Goal: Task Accomplishment & Management: Complete application form

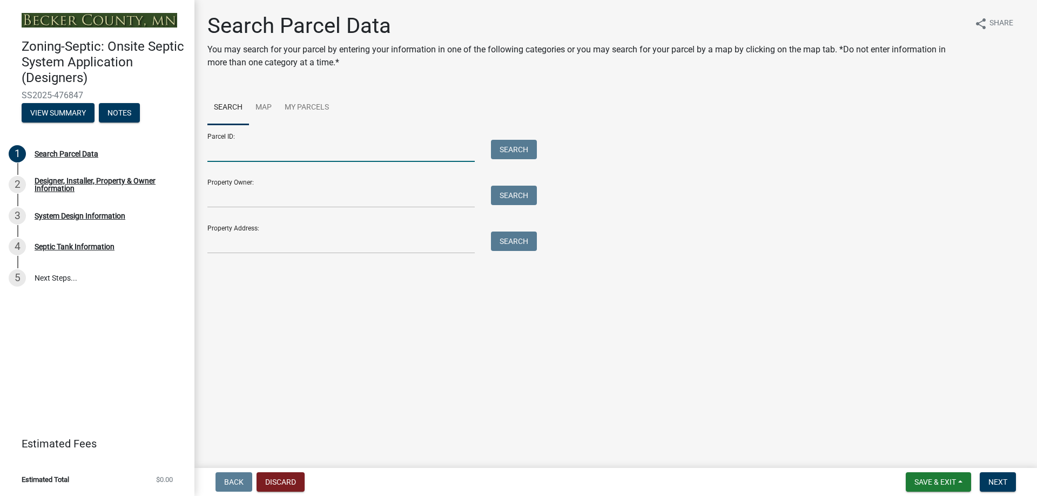
click at [212, 150] on input "Parcel ID:" at bounding box center [340, 151] width 267 height 22
paste input "080658505"
type input "080658505"
click at [534, 152] on button "Search" at bounding box center [514, 149] width 46 height 19
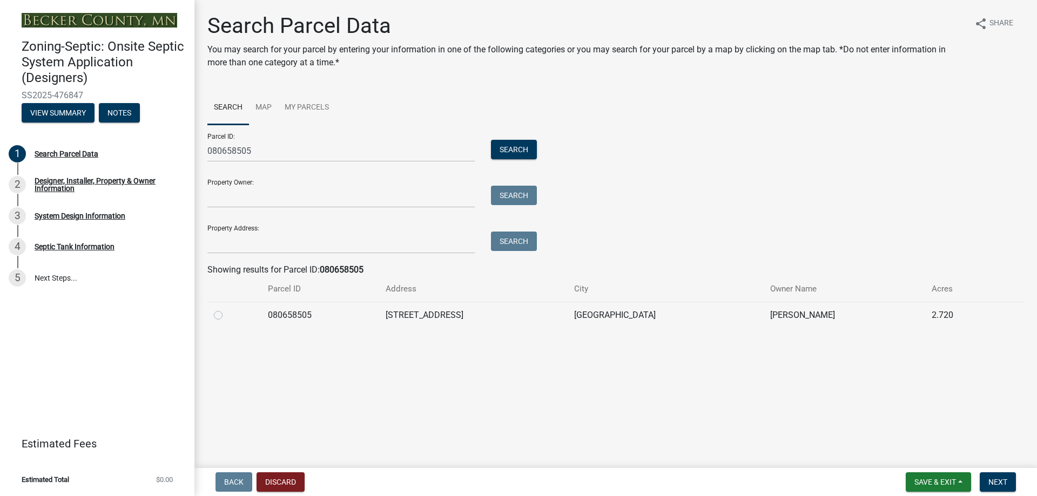
click at [227, 309] on label at bounding box center [227, 309] width 0 height 0
click at [227, 315] on input "radio" at bounding box center [230, 312] width 7 height 7
radio input "true"
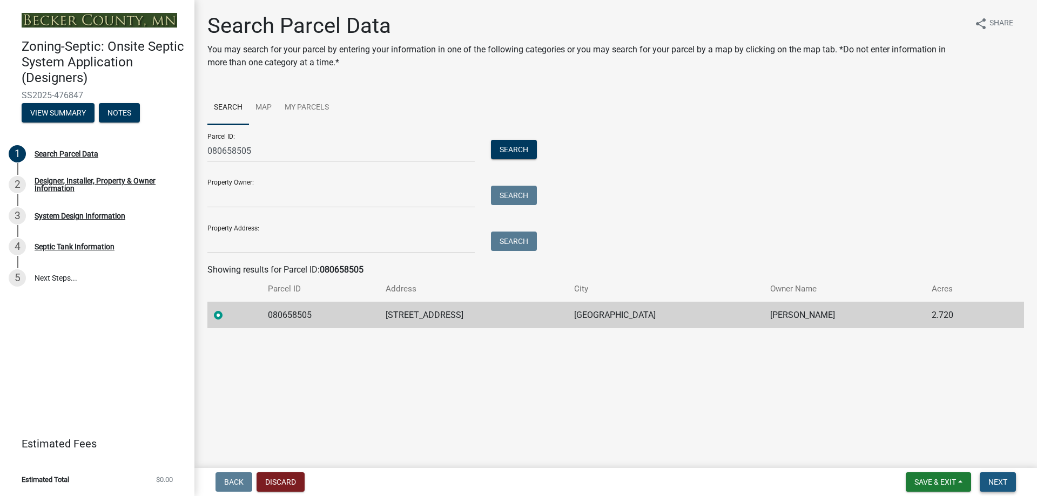
click at [991, 483] on span "Next" at bounding box center [997, 482] width 19 height 9
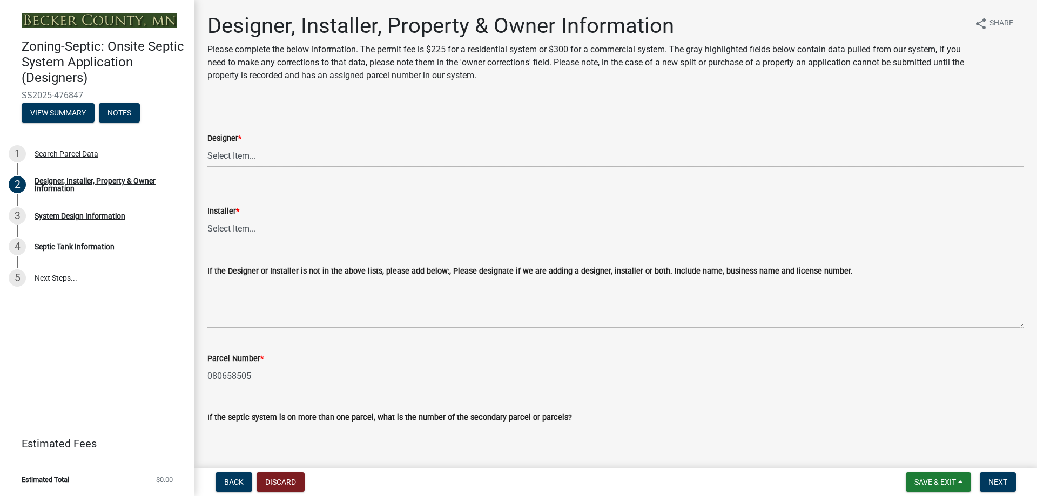
click at [297, 159] on select "Select Item... OTHER – Not listed (please add in next field and we will add to …" at bounding box center [615, 156] width 816 height 22
click at [207, 145] on select "Select Item... OTHER – Not listed (please add in next field and we will add to …" at bounding box center [615, 156] width 816 height 22
select select "addd515a-e427-4986-90b0-e79439bd77fc"
click at [274, 233] on select "Select Item... OTHER – Not listed (please add in next field and we will add to …" at bounding box center [615, 229] width 816 height 22
click at [207, 218] on select "Select Item... OTHER – Not listed (please add in next field and we will add to …" at bounding box center [615, 229] width 816 height 22
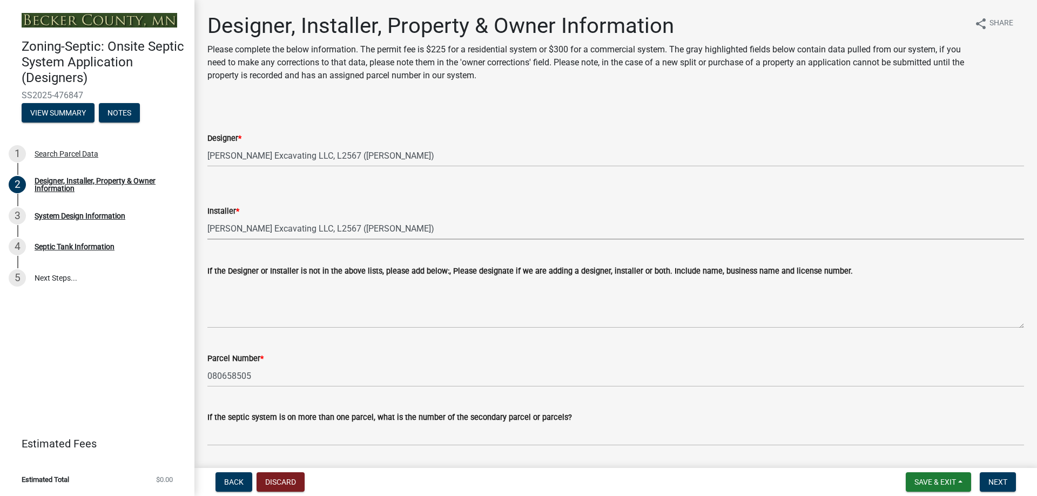
select select "aa72d6e2-cdab-4596-89a8-46c8d91eb51f"
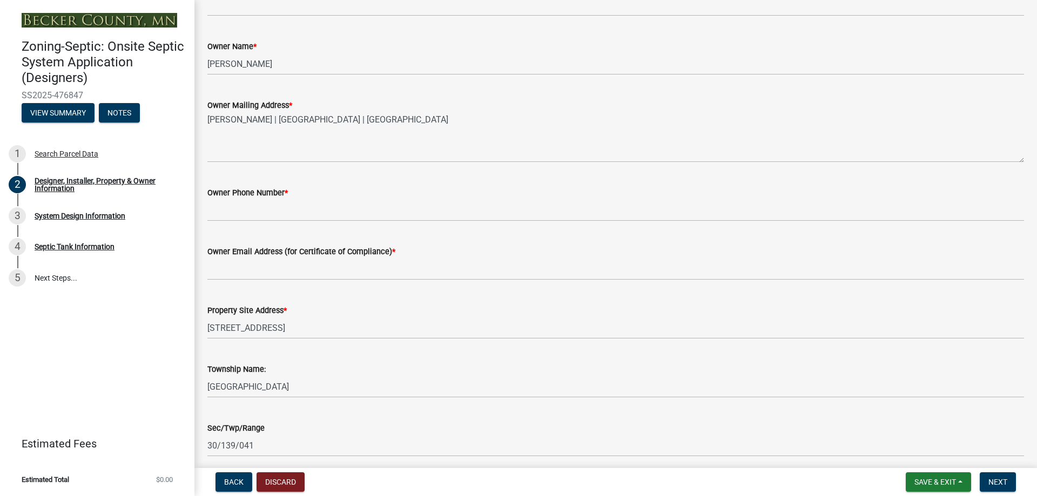
scroll to position [432, 0]
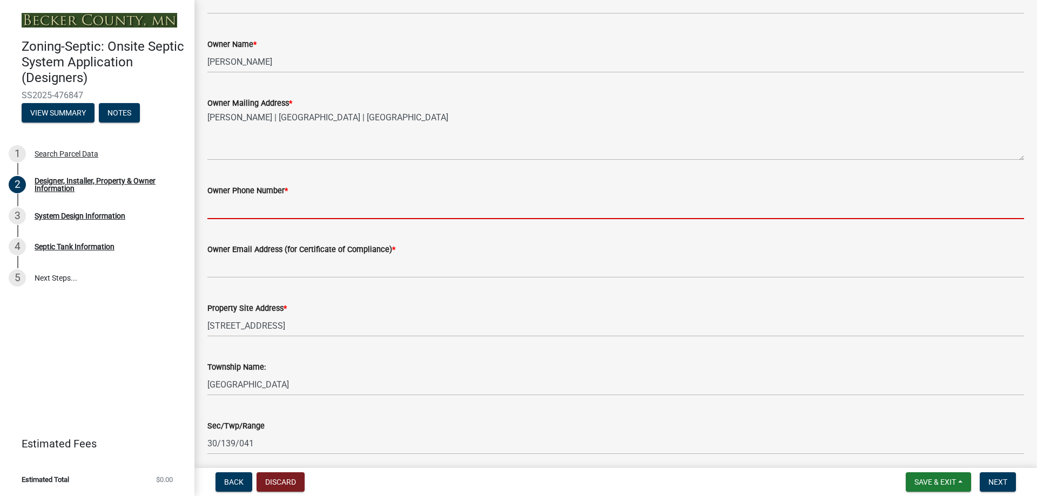
click at [233, 213] on input "Owner Phone Number *" at bounding box center [615, 208] width 816 height 22
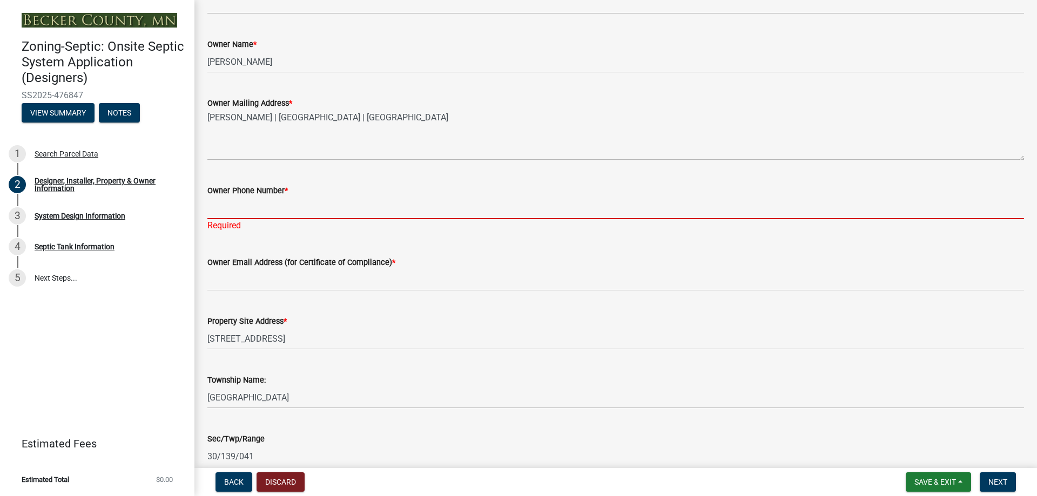
click at [213, 213] on input "Owner Phone Number *" at bounding box center [615, 208] width 816 height 22
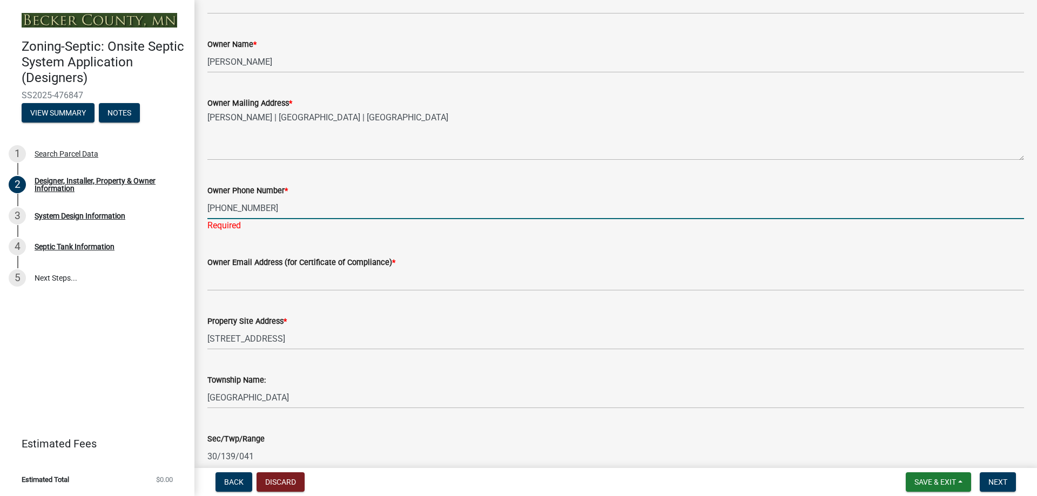
type input "[PHONE_NUMBER]"
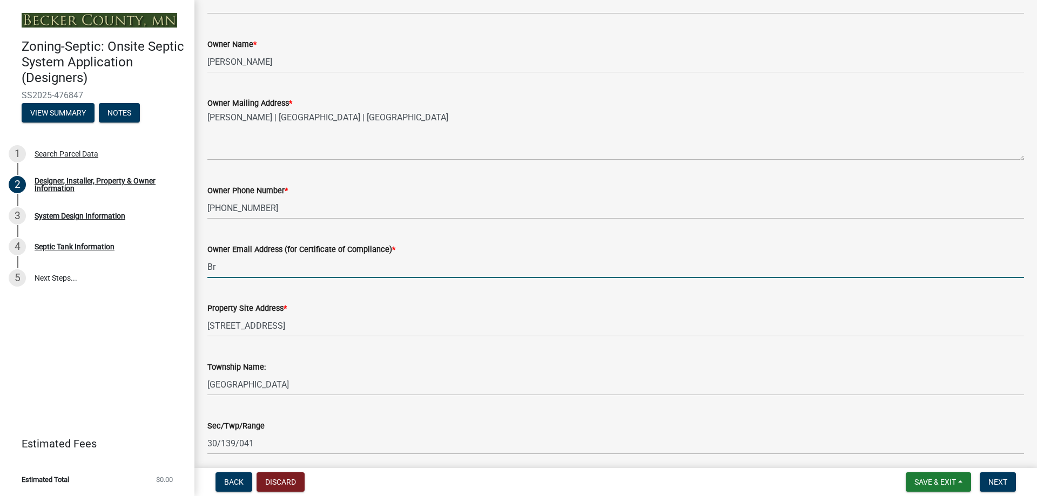
type input "B"
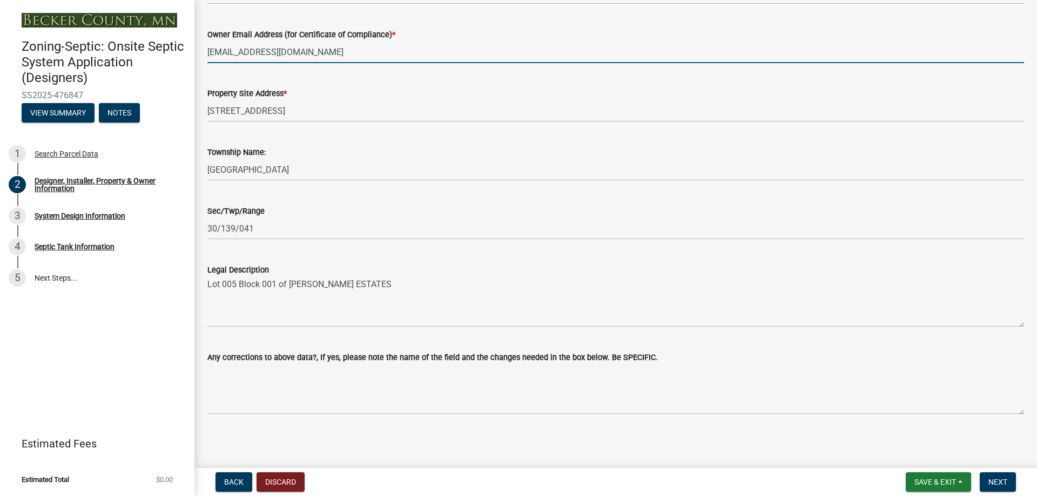
scroll to position [648, 0]
type input "[EMAIL_ADDRESS][DOMAIN_NAME]"
click at [995, 483] on span "Next" at bounding box center [997, 482] width 19 height 9
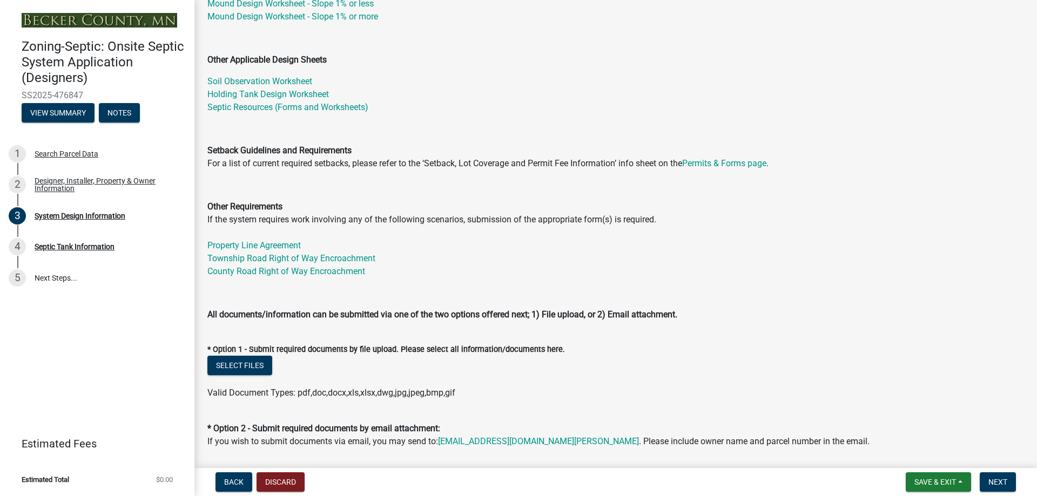
scroll to position [270, 0]
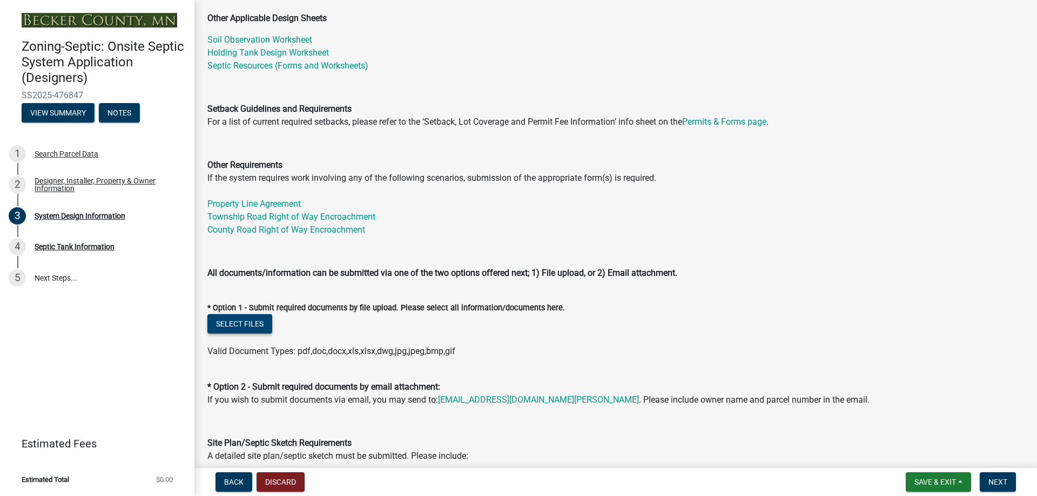
click at [250, 320] on button "Select files" at bounding box center [239, 323] width 65 height 19
click at [225, 324] on button "Select files" at bounding box center [239, 323] width 65 height 19
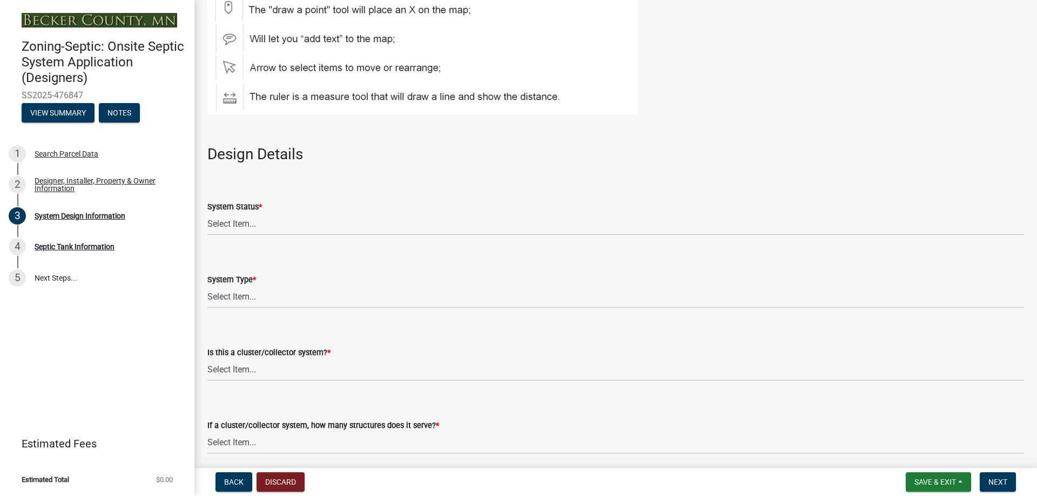
scroll to position [1296, 0]
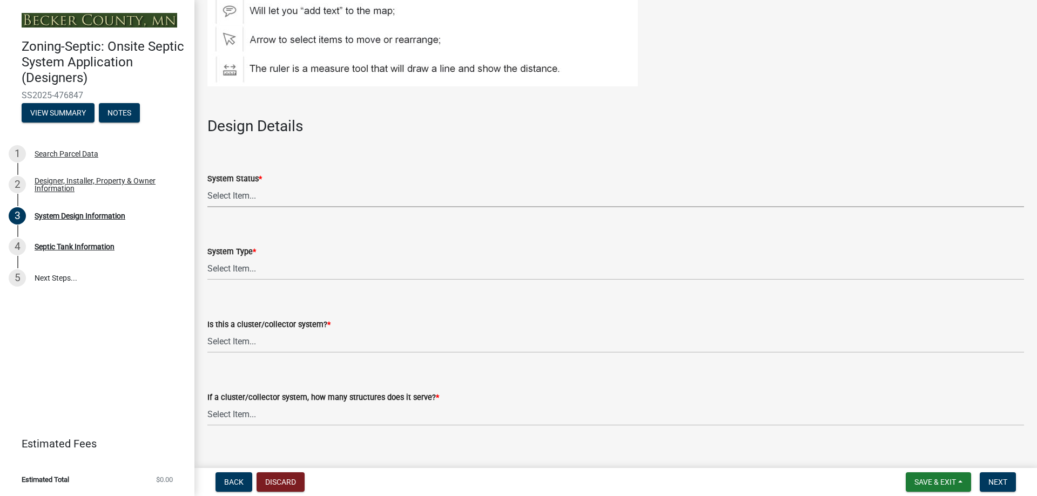
click at [261, 194] on select "Select Item... No Existing System Replacement System Failing System (Cesspool, …" at bounding box center [615, 196] width 816 height 22
click at [207, 185] on select "Select Item... No Existing System Replacement System Failing System (Cesspool, …" at bounding box center [615, 196] width 816 height 22
select select "55497d75-c43f-4635-a730-e0737ce05d56"
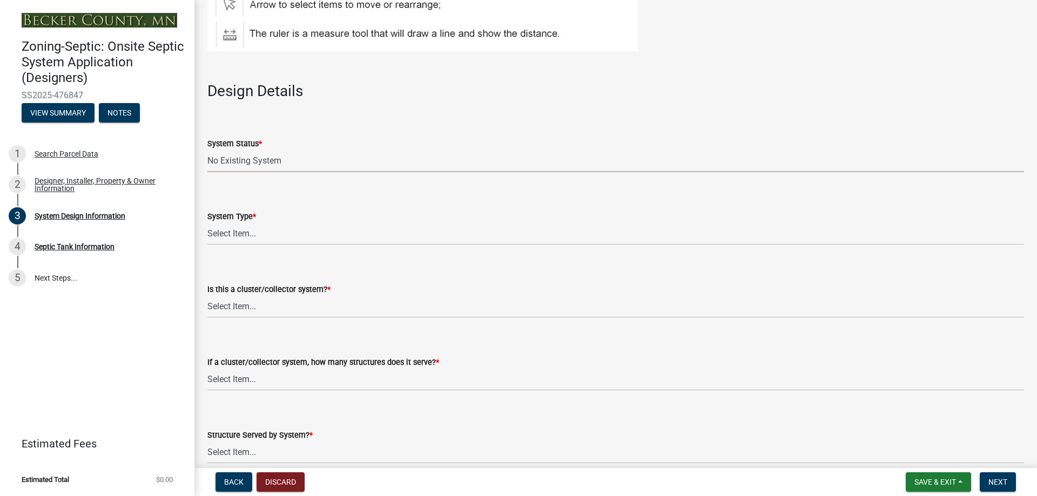
scroll to position [1350, 0]
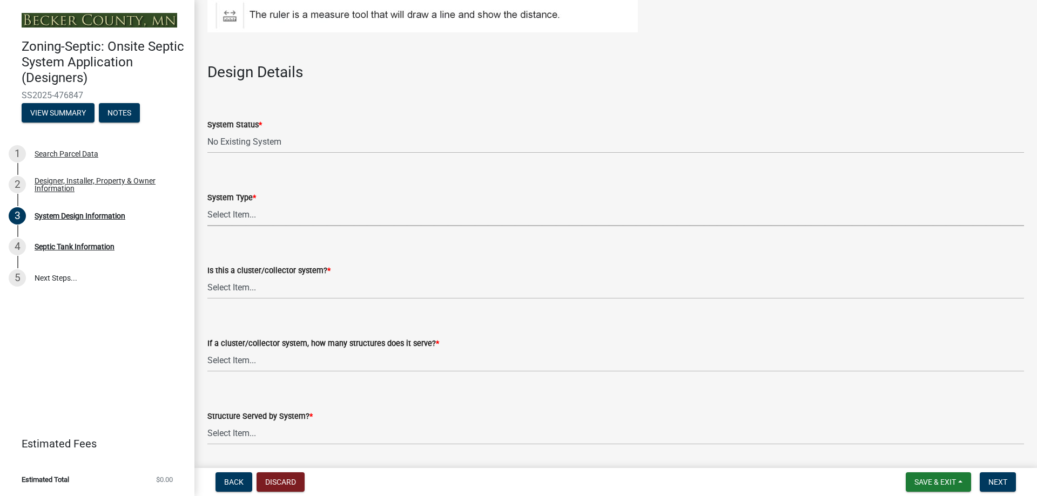
click at [261, 216] on select "Select Item... Type I Type II Type III Type IV Type V" at bounding box center [615, 215] width 816 height 22
click at [207, 204] on select "Select Item... Type I Type II Type III Type IV Type V" at bounding box center [615, 215] width 816 height 22
select select "25258e87-3ef9-4f1c-a5f1-75a1d463abfb"
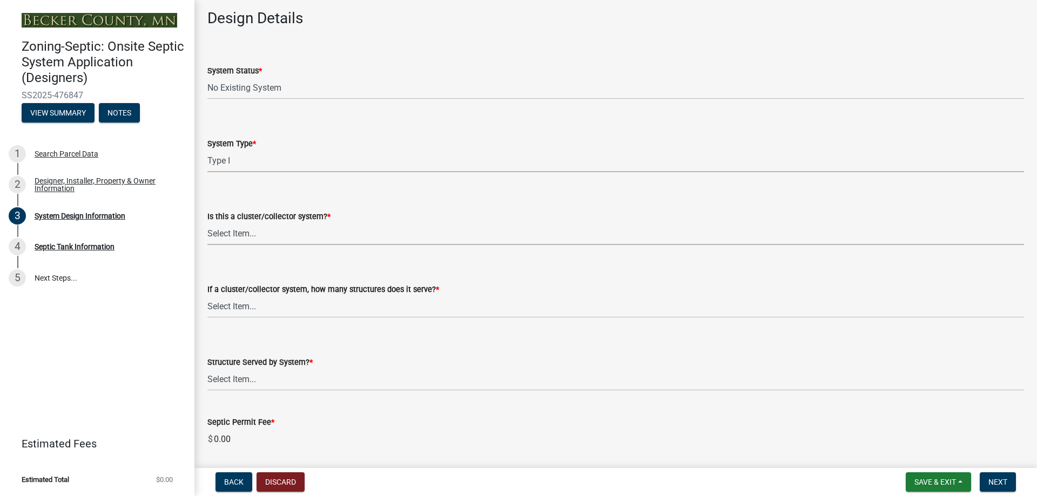
click at [259, 229] on select "Select Item... Yes No" at bounding box center [615, 234] width 816 height 22
click at [207, 223] on select "Select Item... Yes No" at bounding box center [615, 234] width 816 height 22
select select "011fbff4-a41d-4a75-9bd8-71c7e6c69e0d"
click at [254, 305] on select "Select Item... Not a cluster/collector system 1 2 3 4 5 6 7 8 9 10" at bounding box center [615, 307] width 816 height 22
click at [207, 296] on select "Select Item... Not a cluster/collector system 1 2 3 4 5 6 7 8 9 10" at bounding box center [615, 307] width 816 height 22
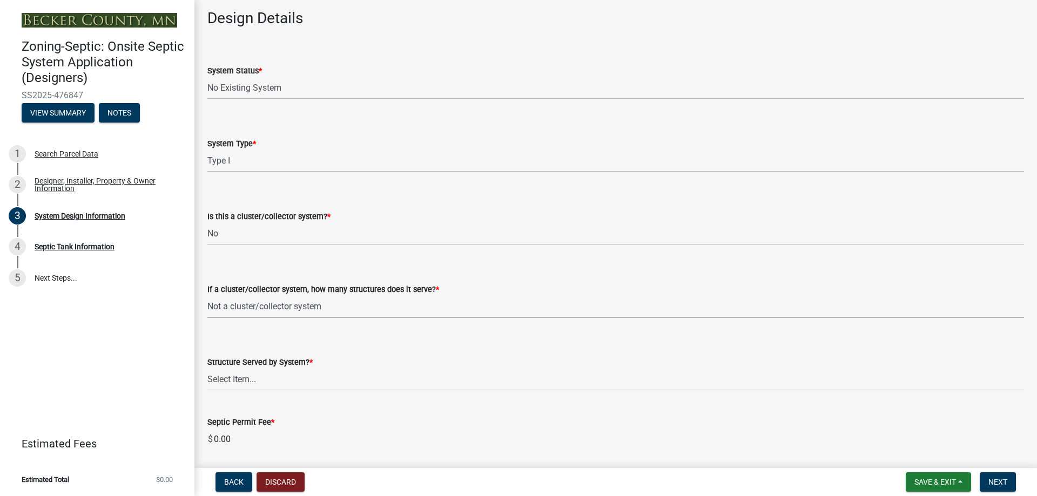
select select "85fdfef2-2683-4311-b5d5-5505f6411127"
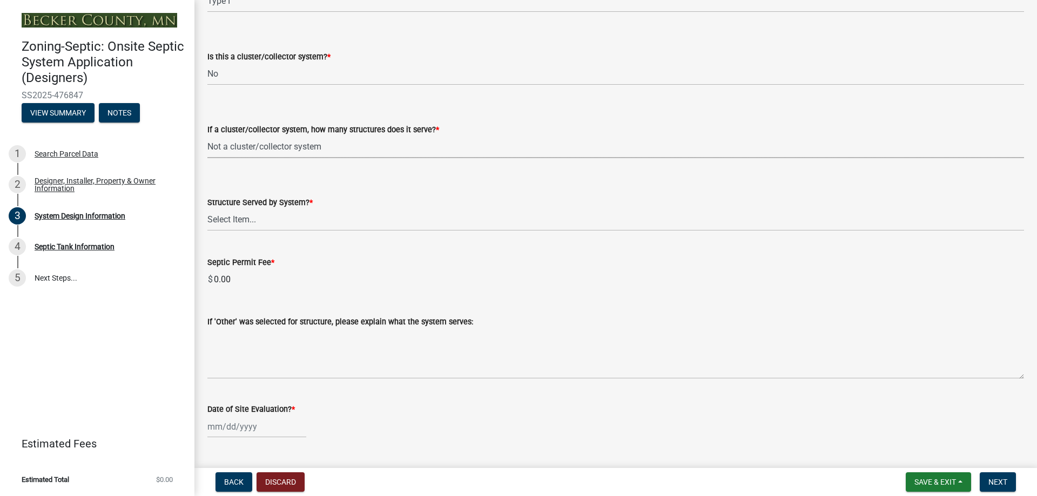
scroll to position [1566, 0]
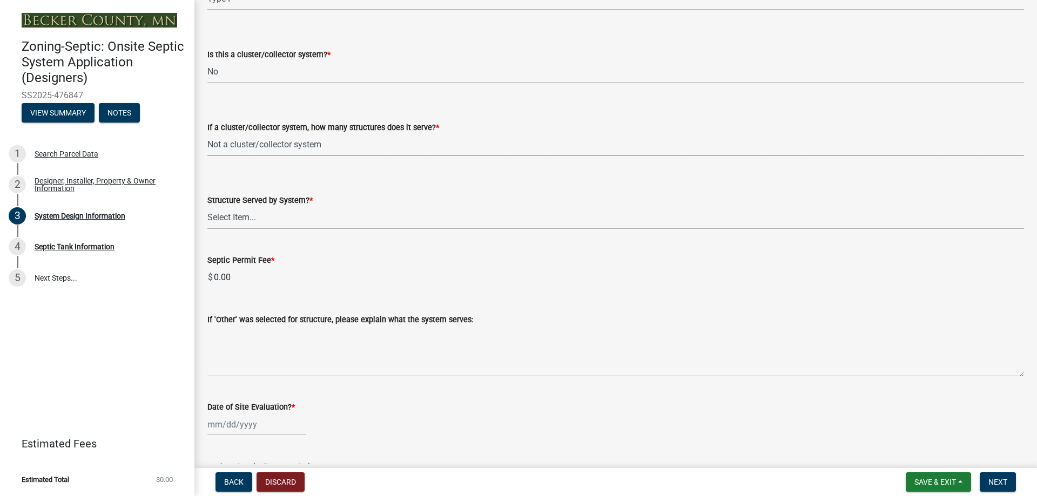
click at [274, 219] on select "Select Item... Commercial Resort Commercial - Non Resort Other Full-Time Dwelli…" at bounding box center [615, 218] width 816 height 22
click at [207, 207] on select "Select Item... Commercial Resort Commercial - Non Resort Other Full-Time Dwelli…" at bounding box center [615, 218] width 816 height 22
select select "d95a9312-c8a1-4ec7-8581-25dbcf440a1f"
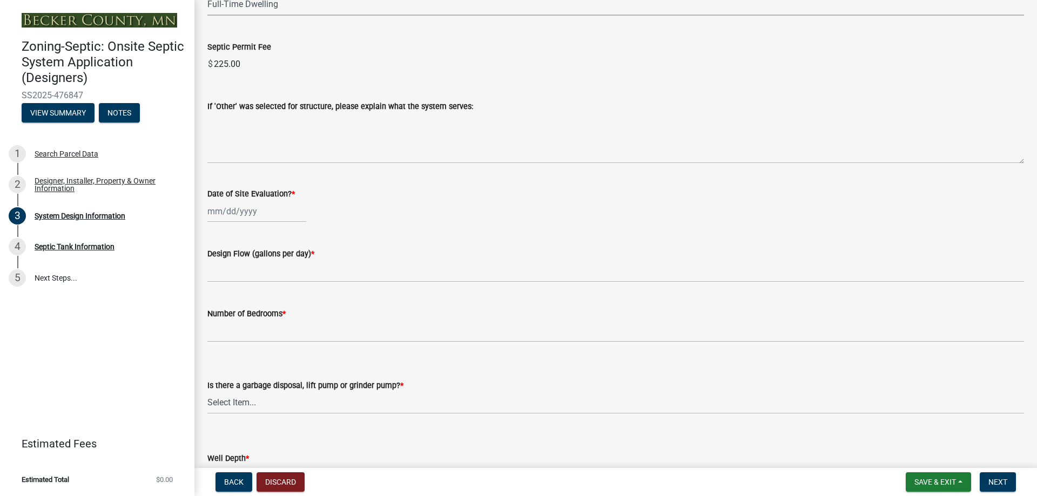
scroll to position [1782, 0]
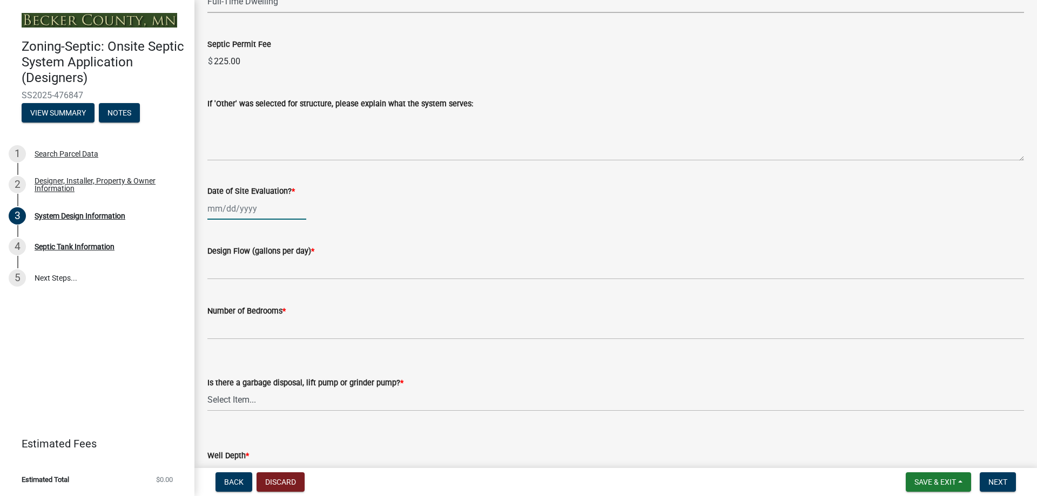
click at [246, 210] on div at bounding box center [256, 209] width 99 height 22
select select "9"
select select "2025"
click at [313, 386] on label "Is there a garbage disposal, lift pump or grinder pump? *" at bounding box center [305, 384] width 196 height 8
click at [313, 389] on select "Select Item... Yes No" at bounding box center [615, 400] width 816 height 22
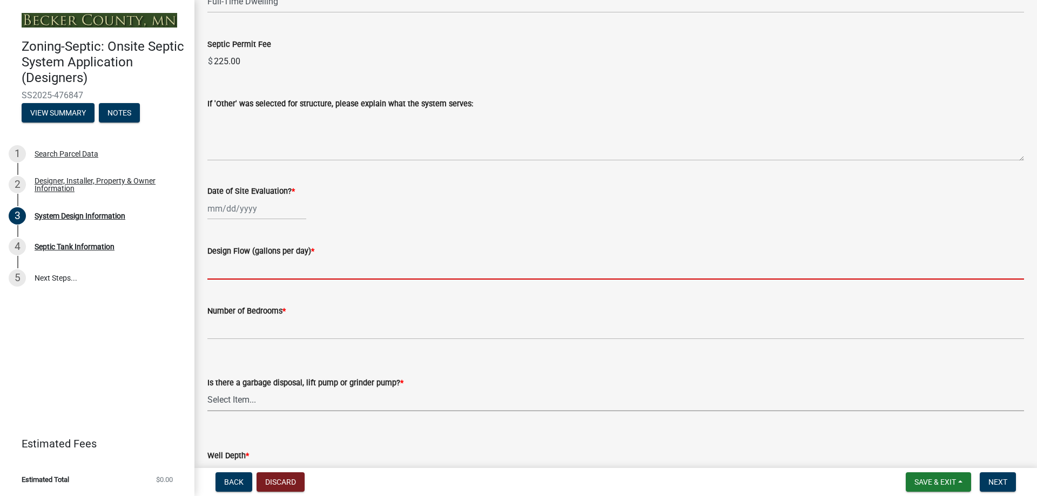
click at [252, 272] on input "text" at bounding box center [615, 269] width 816 height 22
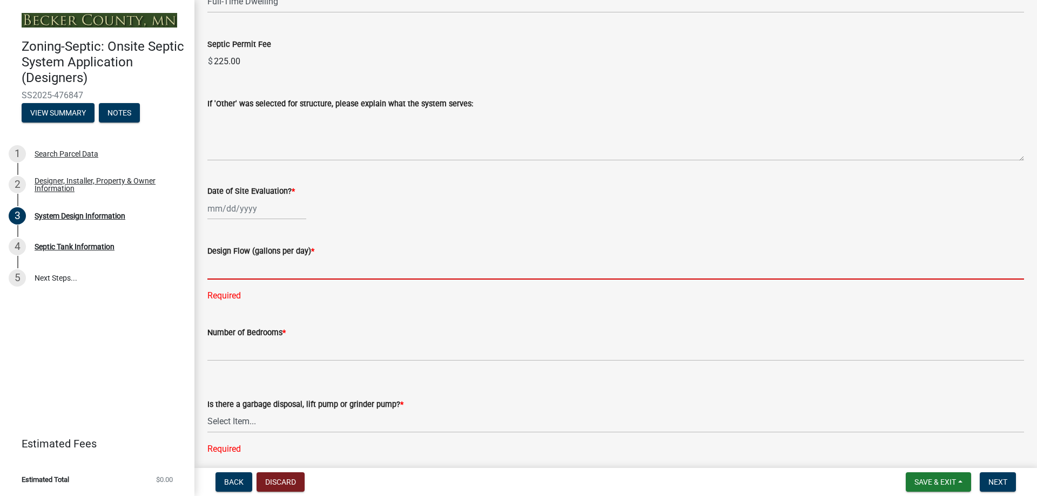
click at [265, 266] on input "text" at bounding box center [615, 269] width 816 height 22
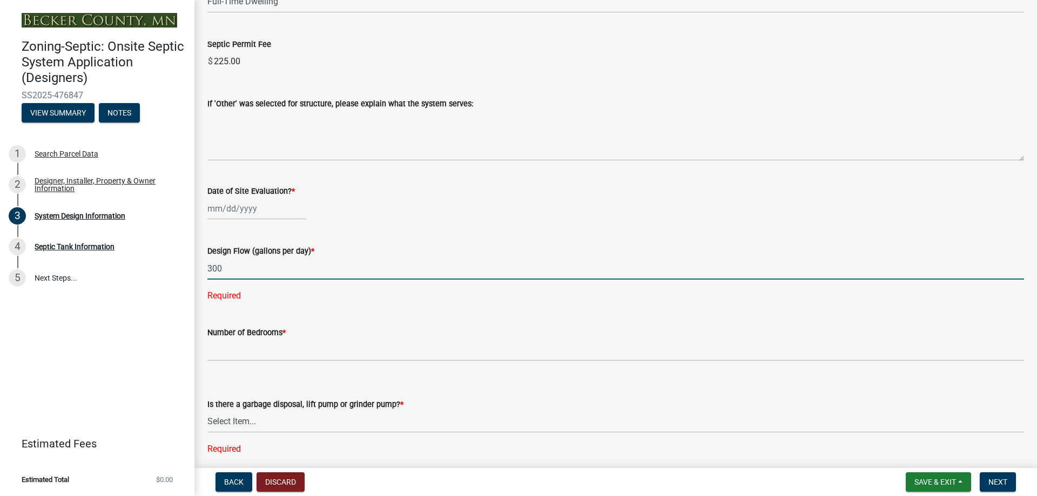
type input "300"
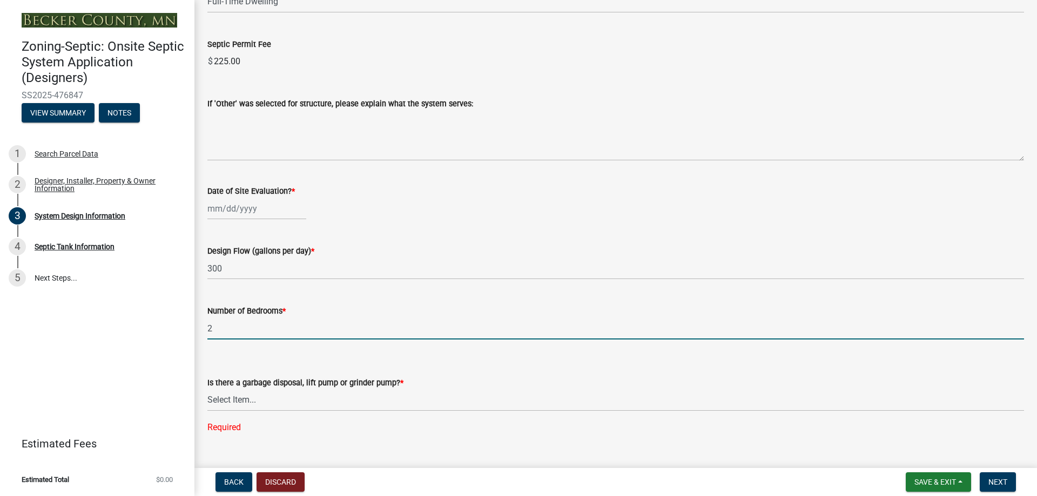
type input "2"
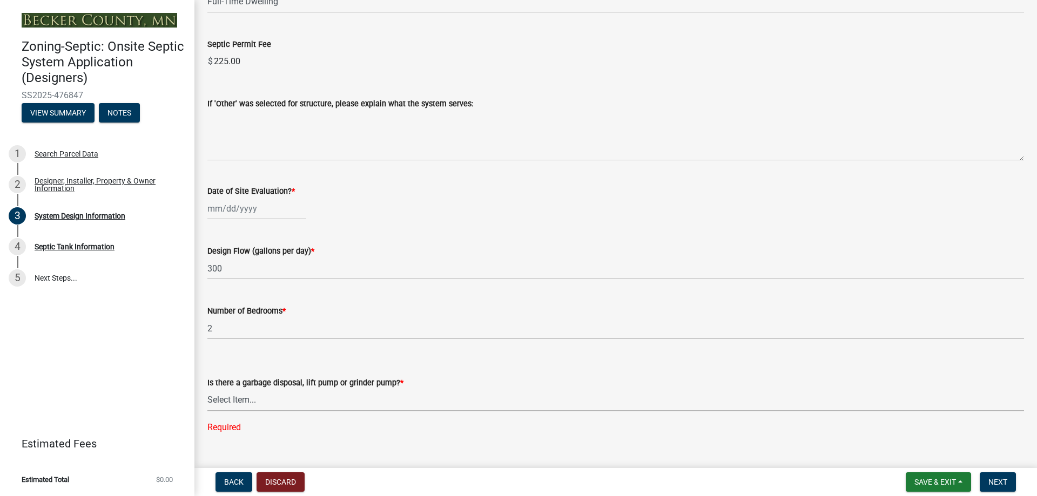
click at [248, 407] on select "Select Item... Yes No" at bounding box center [615, 400] width 816 height 22
click at [207, 389] on select "Select Item... Yes No" at bounding box center [615, 400] width 816 height 22
select select "ba735beb-519e-40f0-ae20-62d65fc4c46b"
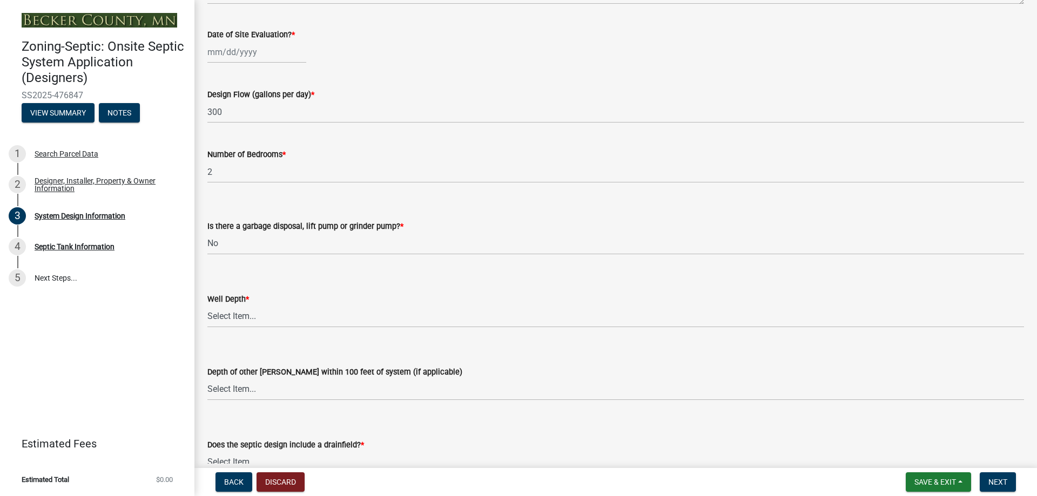
scroll to position [1944, 0]
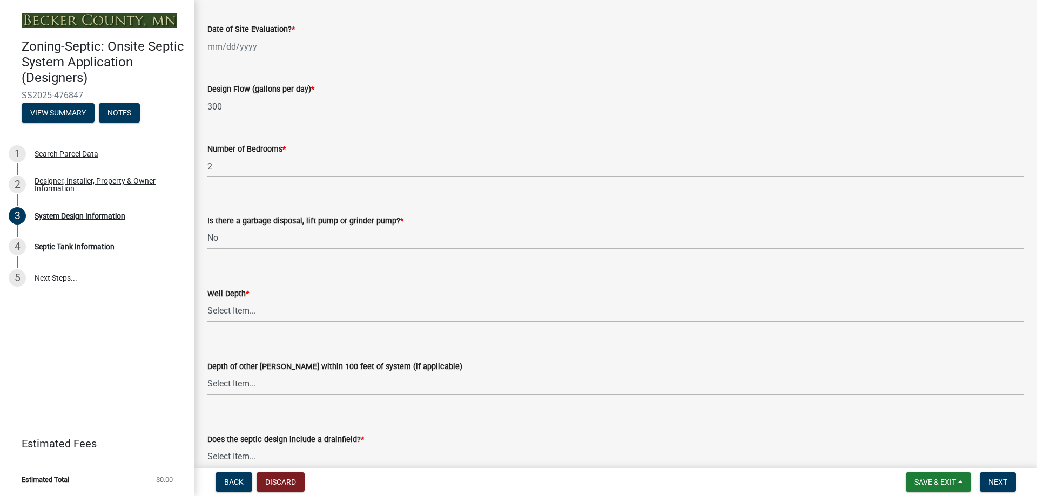
click at [246, 308] on select "Select Item... Deep Well Shallow Well Well not yet installed - To be drilled No…" at bounding box center [615, 311] width 816 height 22
click at [207, 300] on select "Select Item... Deep Well Shallow Well Well not yet installed - To be drilled No…" at bounding box center [615, 311] width 816 height 22
select select "7b30f360-6895-496a-9f34-da1efdcbc234"
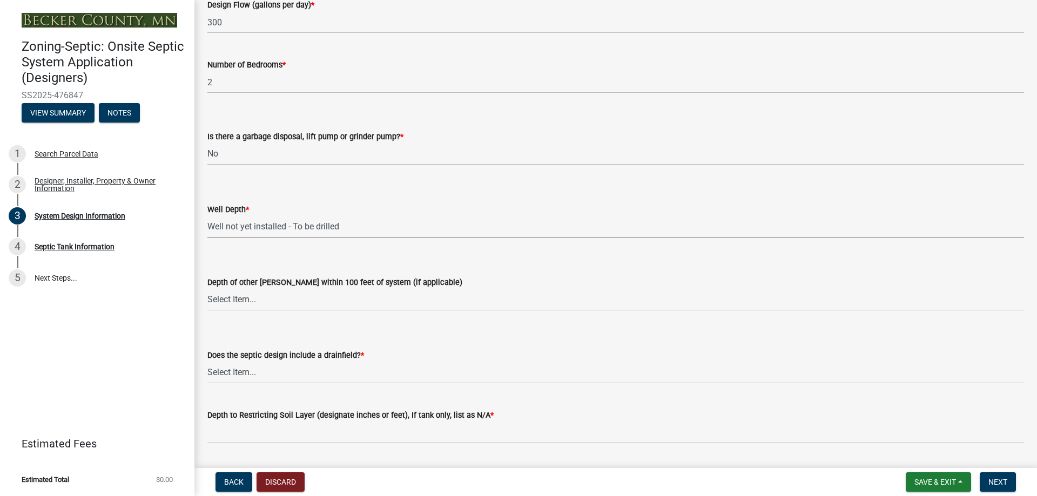
scroll to position [2052, 0]
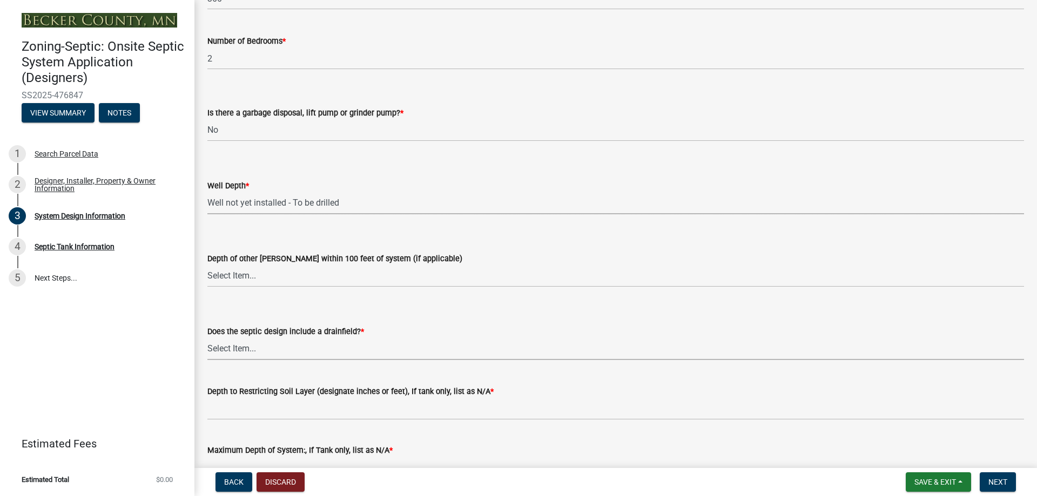
click at [250, 353] on select "Select Item... Yes No Existing - COC must by submitted" at bounding box center [615, 349] width 816 height 22
click at [207, 338] on select "Select Item... Yes No Existing - COC must by submitted" at bounding box center [615, 349] width 816 height 22
select select "a0c59fcd-b61c-4c3a-90a8-e70849750c47"
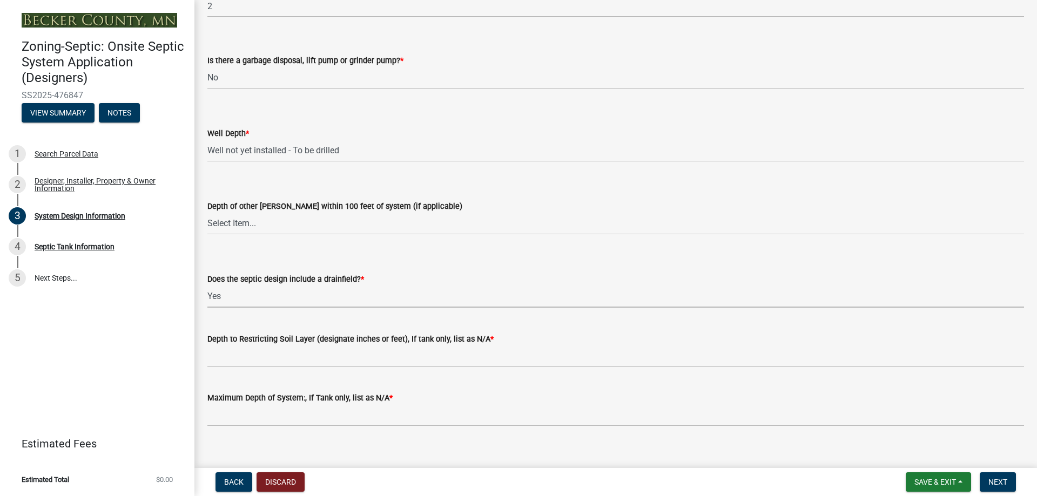
scroll to position [2106, 0]
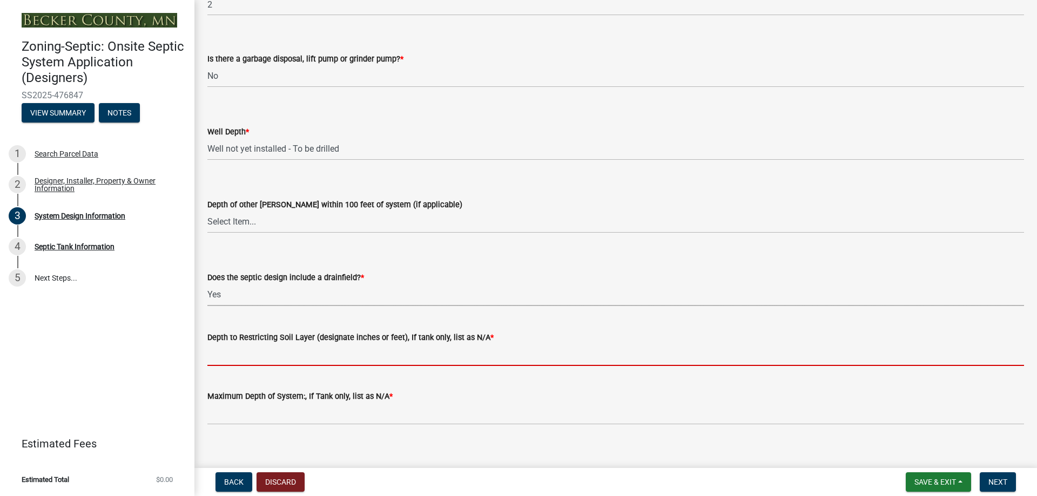
click at [259, 351] on input "Depth to Restricting Soil Layer (designate inches or feet), If tank only, list …" at bounding box center [615, 355] width 816 height 22
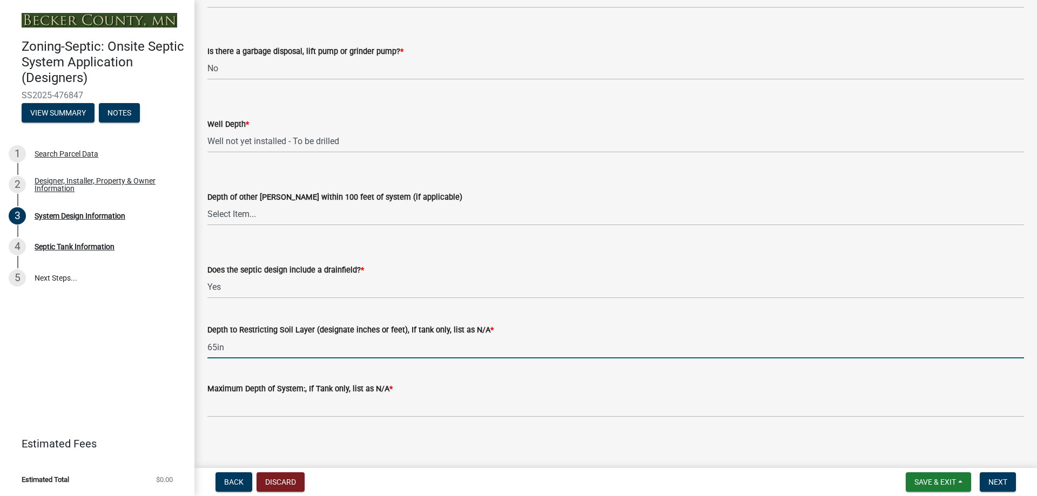
scroll to position [2117, 0]
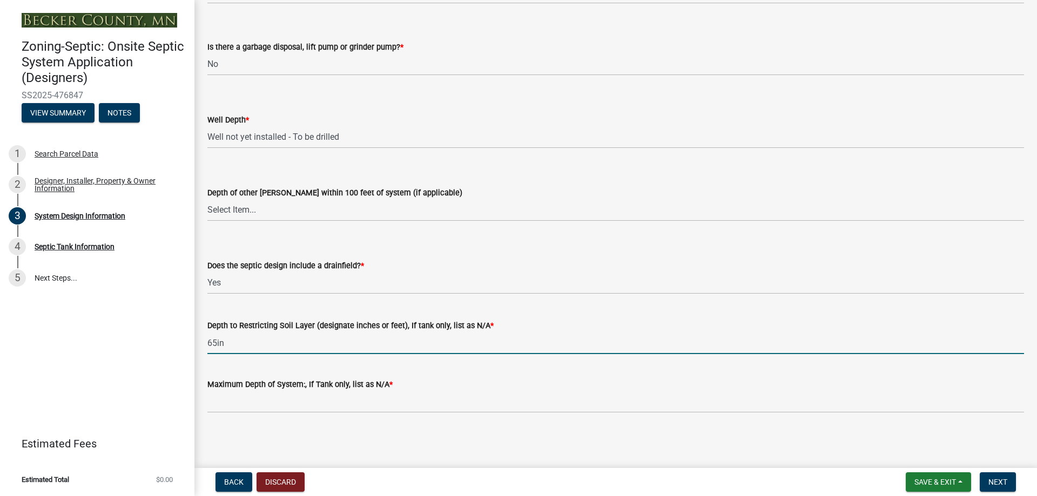
type input "65in"
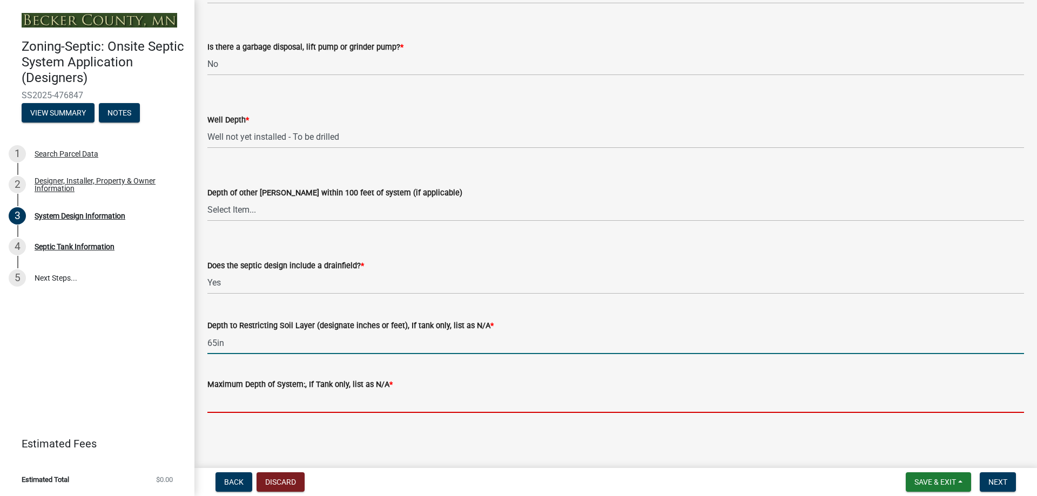
click at [249, 408] on input "Maximum Depth of System:, If Tank only, list as N/A *" at bounding box center [615, 402] width 816 height 22
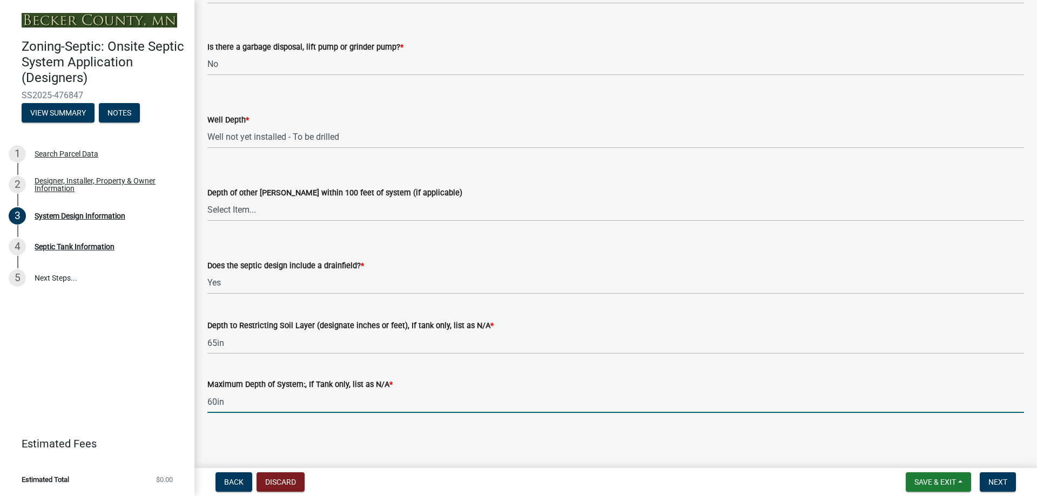
type input "60in"
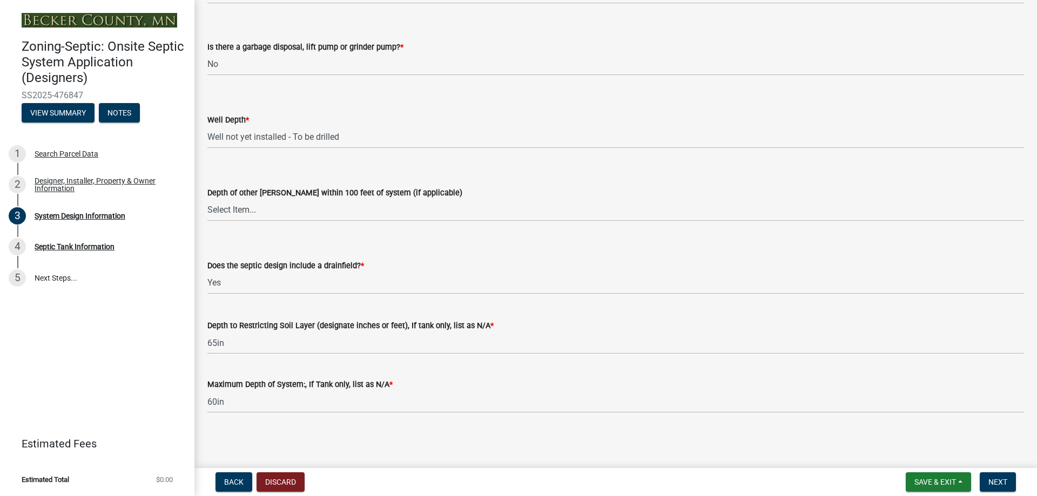
click at [381, 437] on main "System Design Information share Share Document Submissions Design & Soil Log an…" at bounding box center [615, 232] width 842 height 464
click at [390, 434] on main "System Design Information share Share Document Submissions Design & Soil Log an…" at bounding box center [615, 232] width 842 height 464
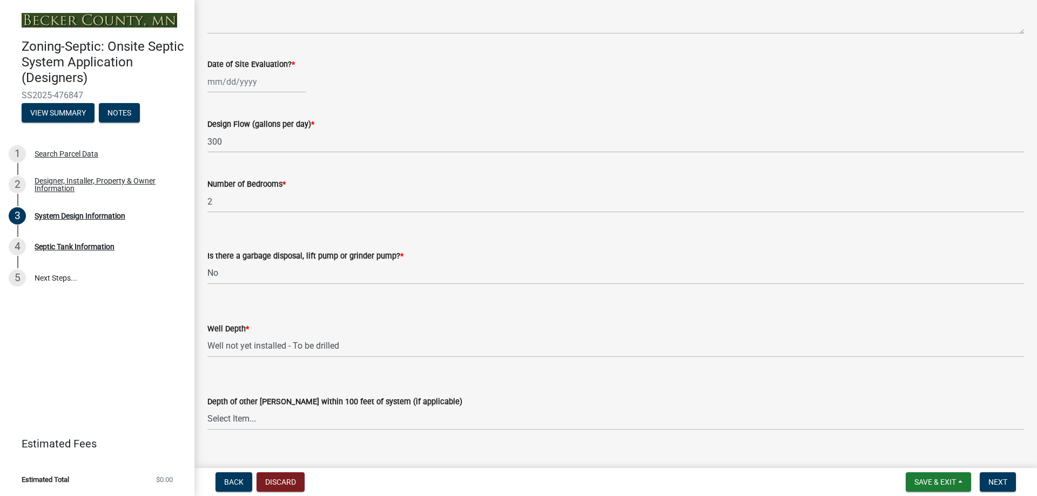
scroll to position [1901, 0]
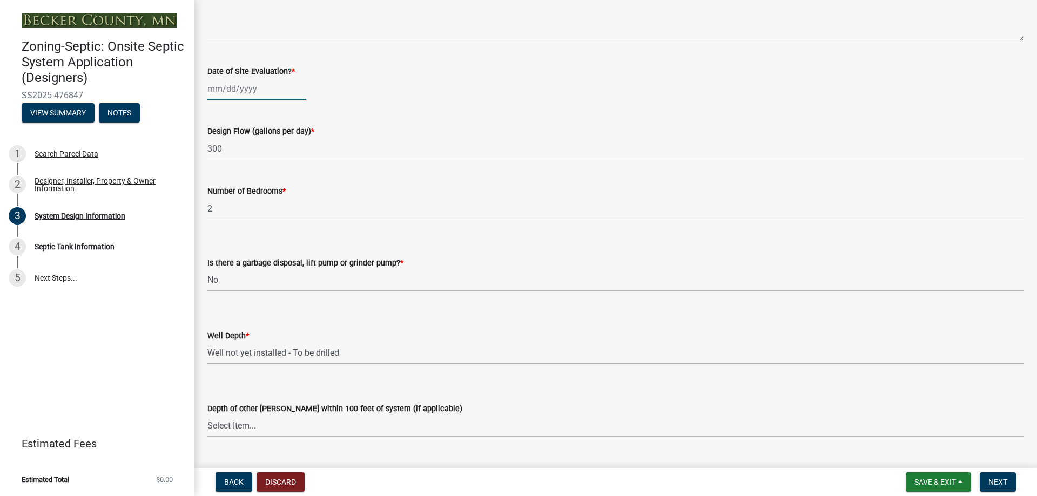
click at [228, 96] on div at bounding box center [256, 89] width 99 height 22
select select "9"
select select "2025"
click at [216, 110] on span "Previous month" at bounding box center [218, 111] width 8 height 8
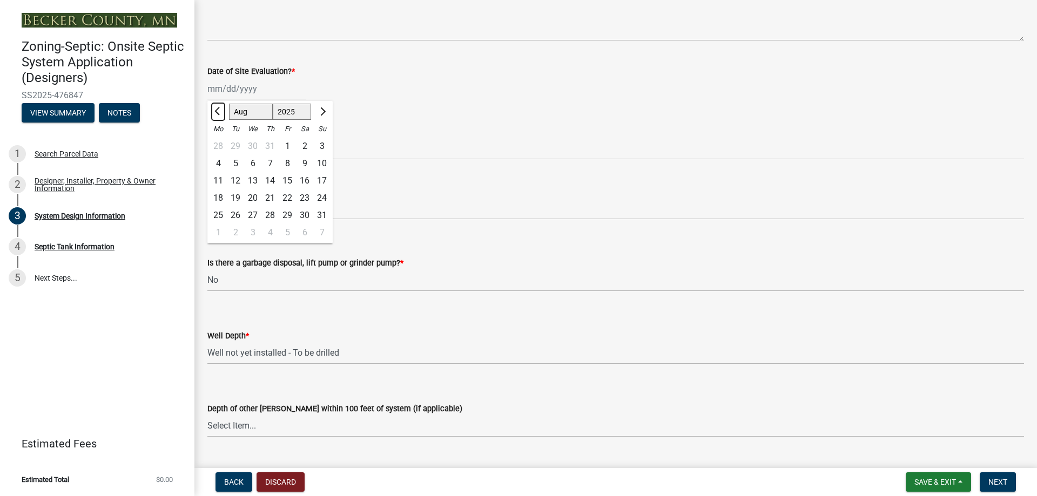
select select "7"
click at [221, 215] on div "28" at bounding box center [217, 215] width 17 height 17
type input "[DATE]"
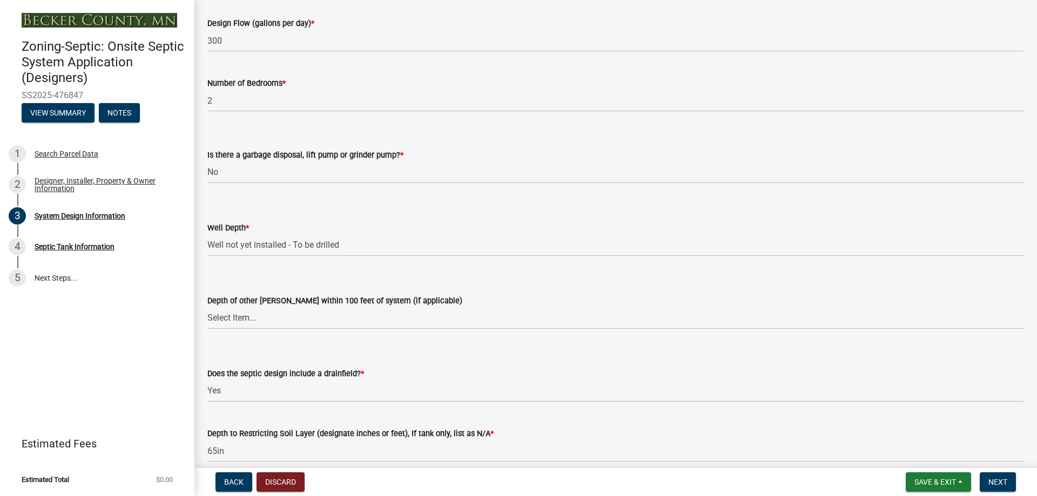
scroll to position [2117, 0]
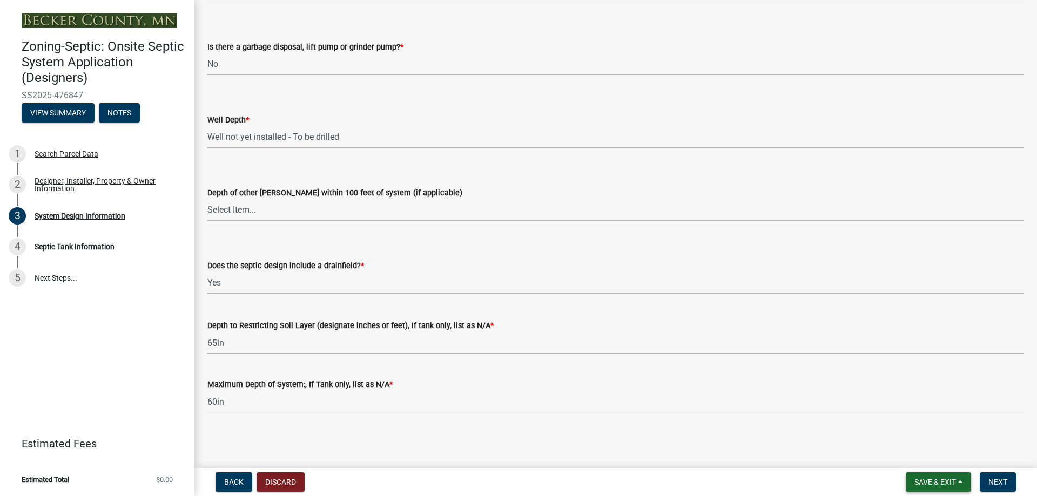
click at [947, 481] on span "Save & Exit" at bounding box center [935, 482] width 42 height 9
click at [915, 428] on button "Save" at bounding box center [927, 428] width 86 height 26
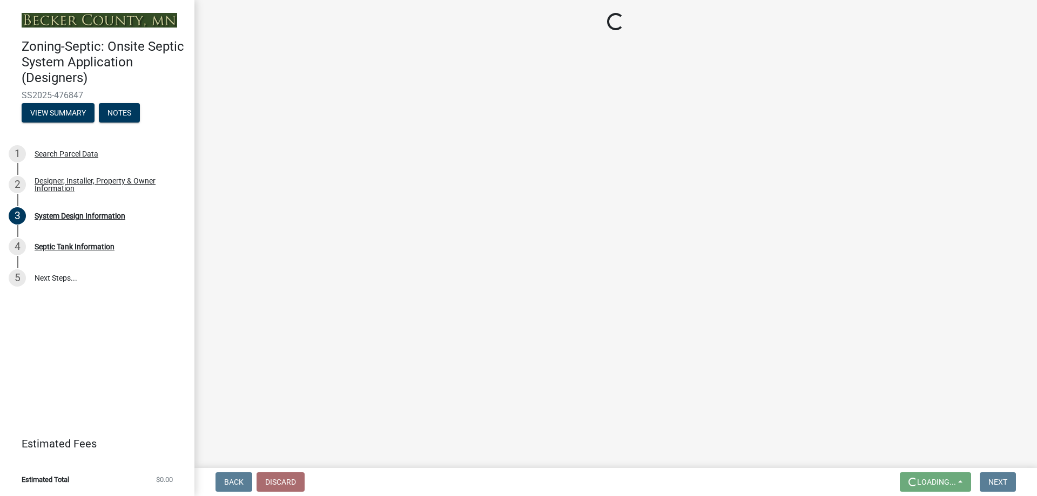
scroll to position [0, 0]
select select "55497d75-c43f-4635-a730-e0737ce05d56"
select select "25258e87-3ef9-4f1c-a5f1-75a1d463abfb"
select select "011fbff4-a41d-4a75-9bd8-71c7e6c69e0d"
select select "85fdfef2-2683-4311-b5d5-5505f6411127"
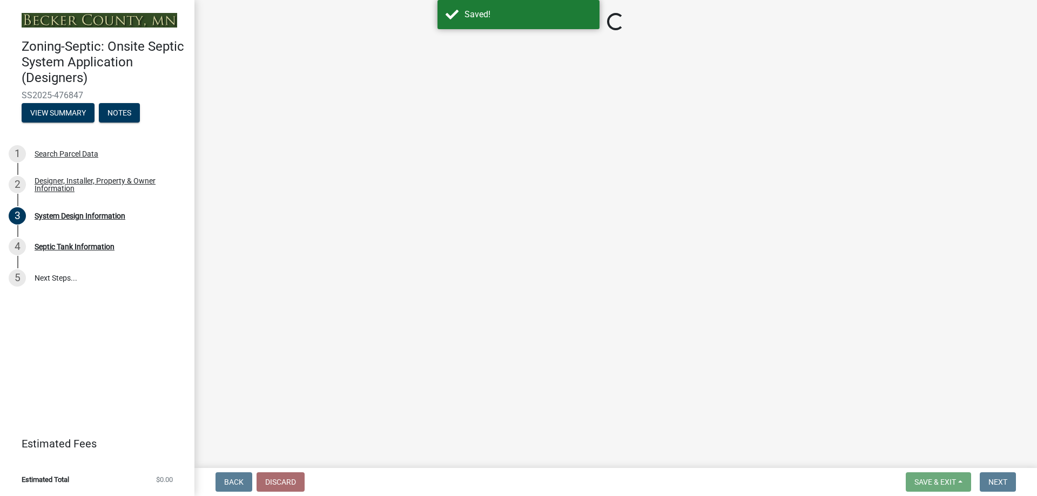
select select "d95a9312-c8a1-4ec7-8581-25dbcf440a1f"
select select "ba735beb-519e-40f0-ae20-62d65fc4c46b"
select select "7b30f360-6895-496a-9f34-da1efdcbc234"
select select "a0c59fcd-b61c-4c3a-90a8-e70849750c47"
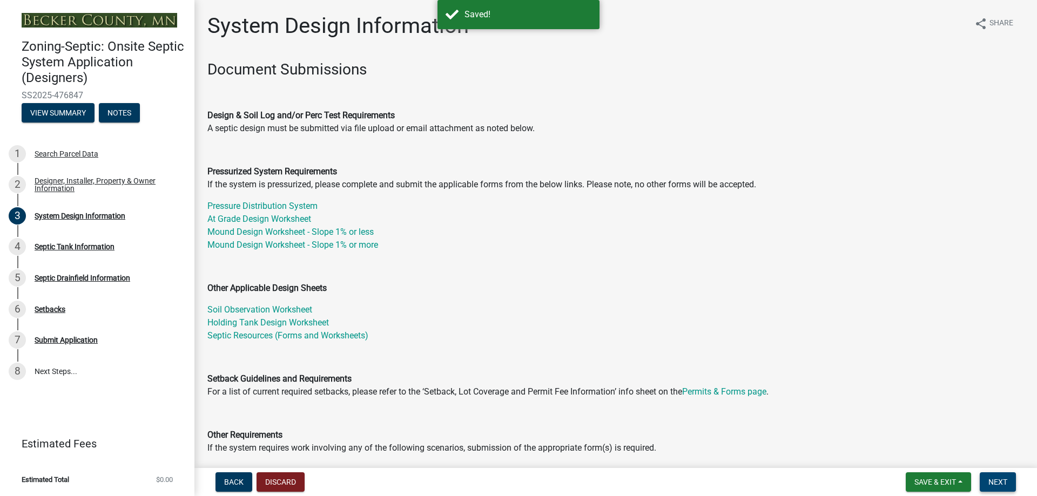
click at [1001, 483] on span "Next" at bounding box center [997, 482] width 19 height 9
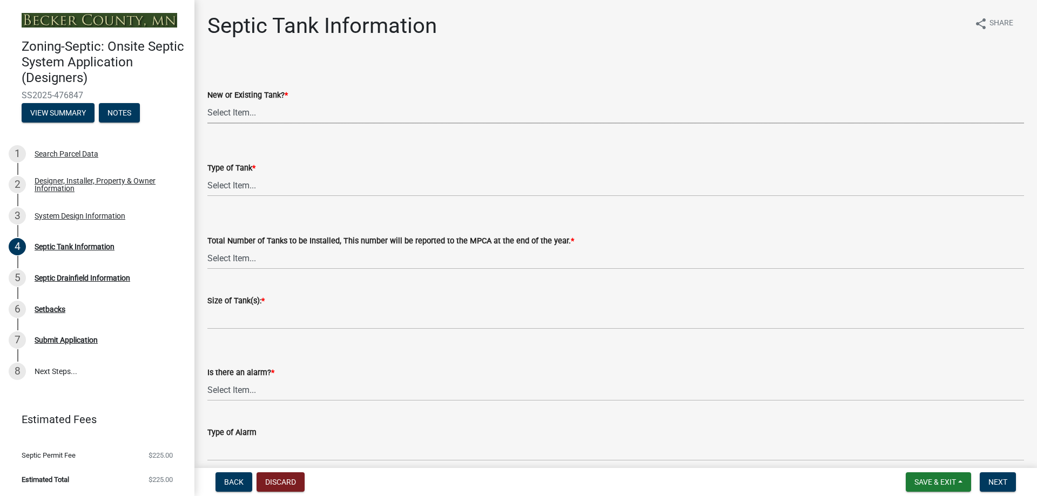
click at [300, 118] on select "Select Item... New Existing Both -New and Existing Tank" at bounding box center [615, 112] width 816 height 22
click at [207, 101] on select "Select Item... New Existing Both -New and Existing Tank" at bounding box center [615, 112] width 816 height 22
click at [248, 114] on select "Select Item... New Existing Both -New and Existing Tank" at bounding box center [615, 112] width 816 height 22
click at [207, 101] on select "Select Item... New Existing Both -New and Existing Tank" at bounding box center [615, 112] width 816 height 22
select select "f9fbe67c-c1cf-4a63-8ad4-799ce56b7f21"
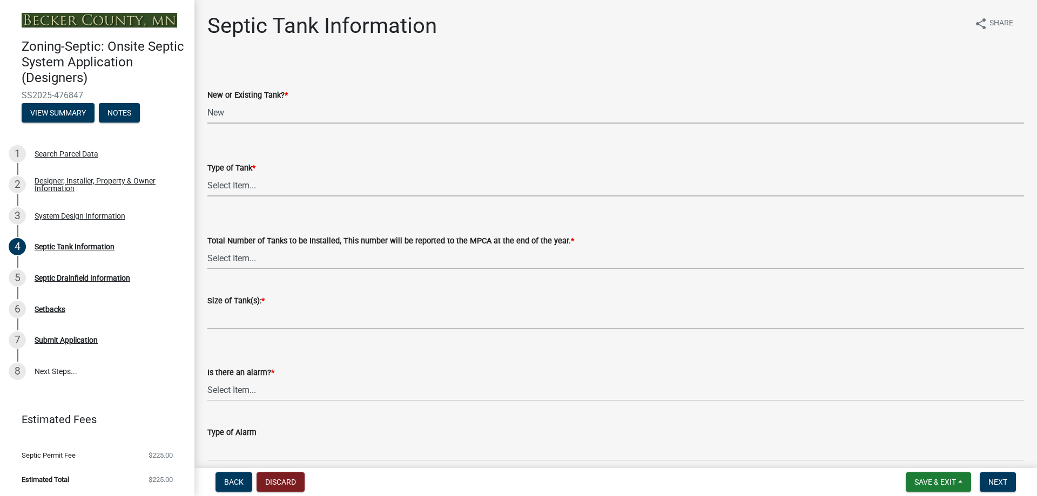
click at [260, 186] on select "Select Item... Single Septic Tank Compartmented Tank Single Tank plus Compartme…" at bounding box center [615, 185] width 816 height 22
click at [207, 174] on select "Select Item... Single Septic Tank Compartmented Tank Single Tank plus Compartme…" at bounding box center [615, 185] width 816 height 22
select select "8af00ff6-ccdf-43a1-aa9f-9d195177e029"
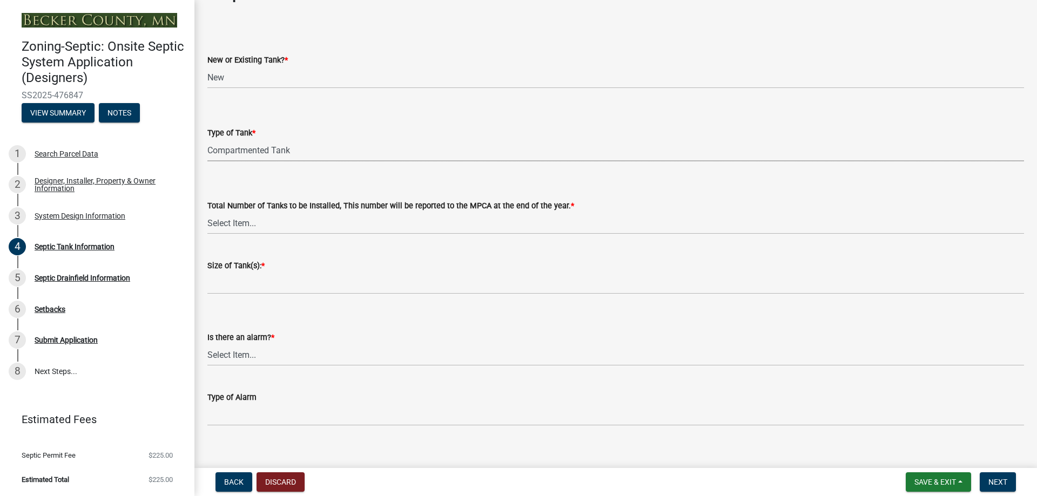
scroll to position [54, 0]
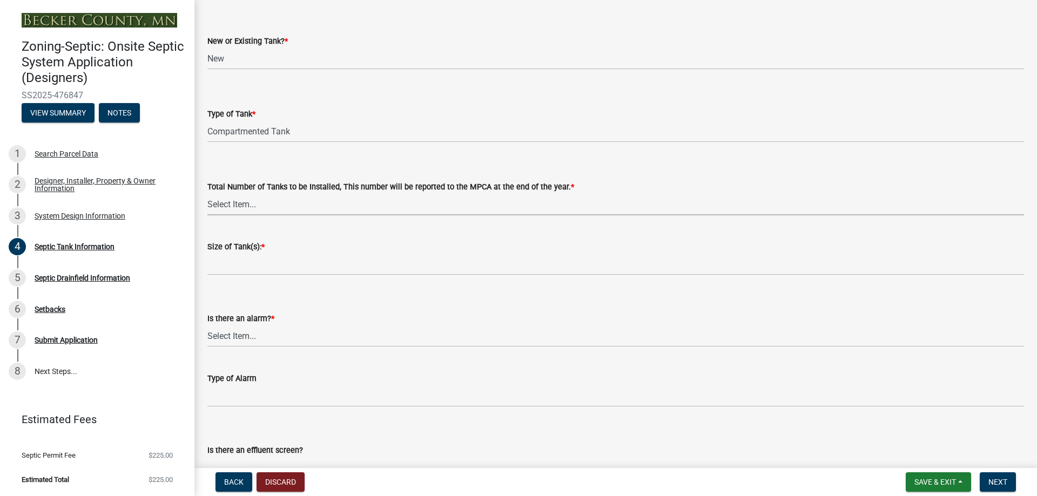
click at [238, 207] on select "Select Item... 0 1 2 3 4" at bounding box center [615, 204] width 816 height 22
click at [207, 193] on select "Select Item... 0 1 2 3 4" at bounding box center [615, 204] width 816 height 22
select select "52556460-45fa-4026-a6c2-c70bb0823cb5"
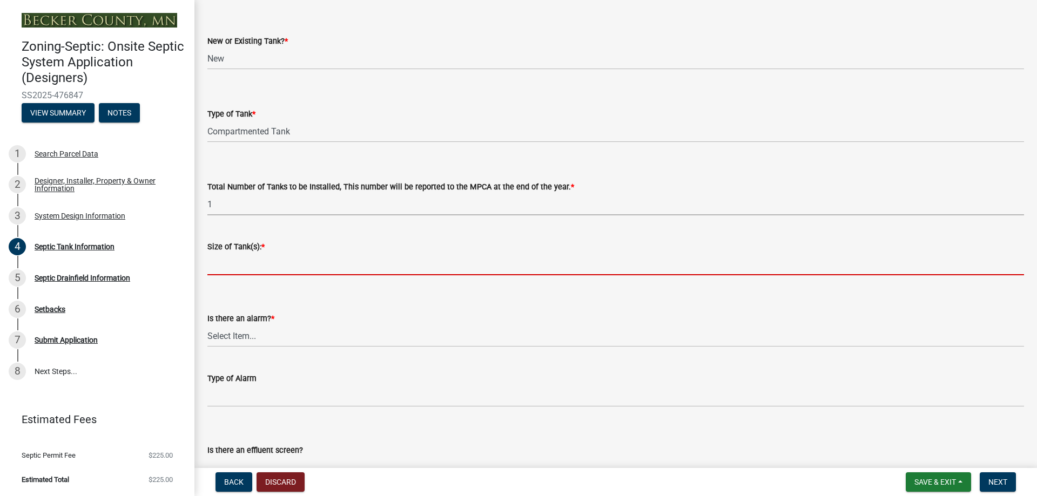
click at [238, 268] on input "Size of Tank(s): *" at bounding box center [615, 264] width 816 height 22
type input "1500 2 comp [PERSON_NAME]"
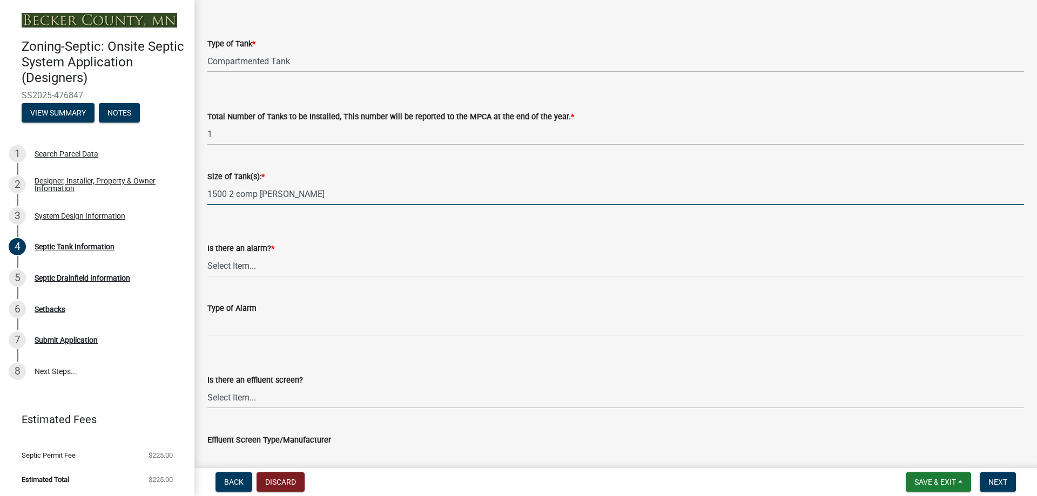
scroll to position [162, 0]
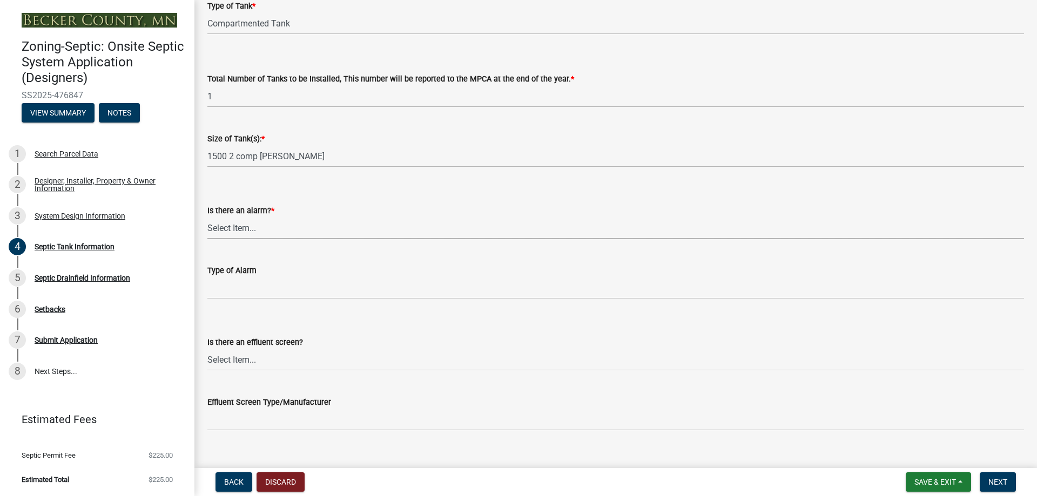
click at [247, 227] on select "Select Item... Yes No" at bounding box center [615, 228] width 816 height 22
click at [207, 217] on select "Select Item... Yes No" at bounding box center [615, 228] width 816 height 22
select select "c84d9e4c-2287-4d2e-9ef7-9874a7456ee3"
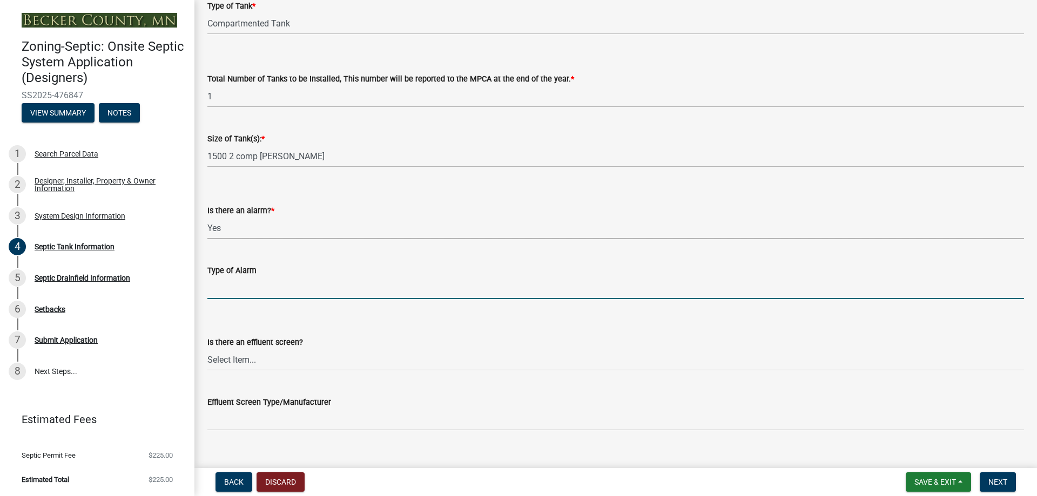
click at [251, 288] on input "Type of Alarm" at bounding box center [615, 288] width 816 height 22
type input "PS Patrol"
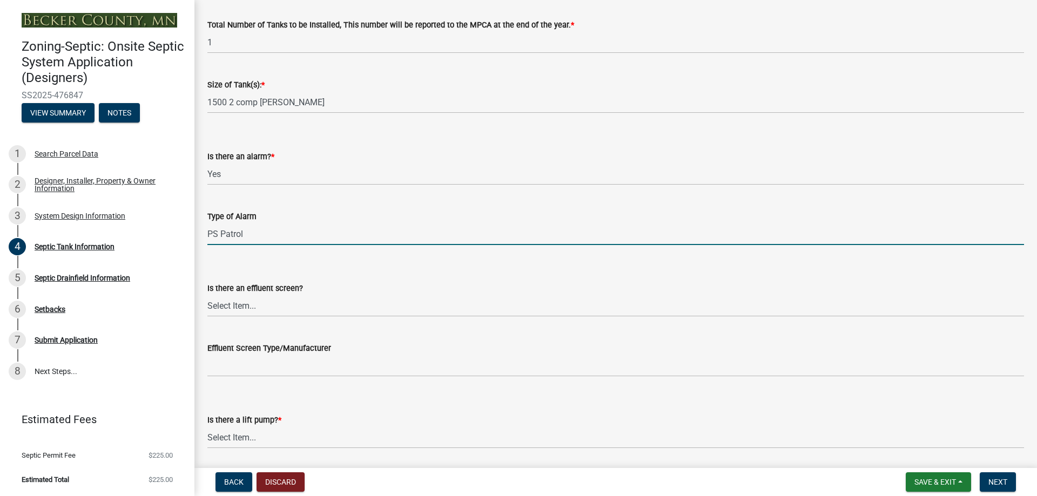
scroll to position [270, 0]
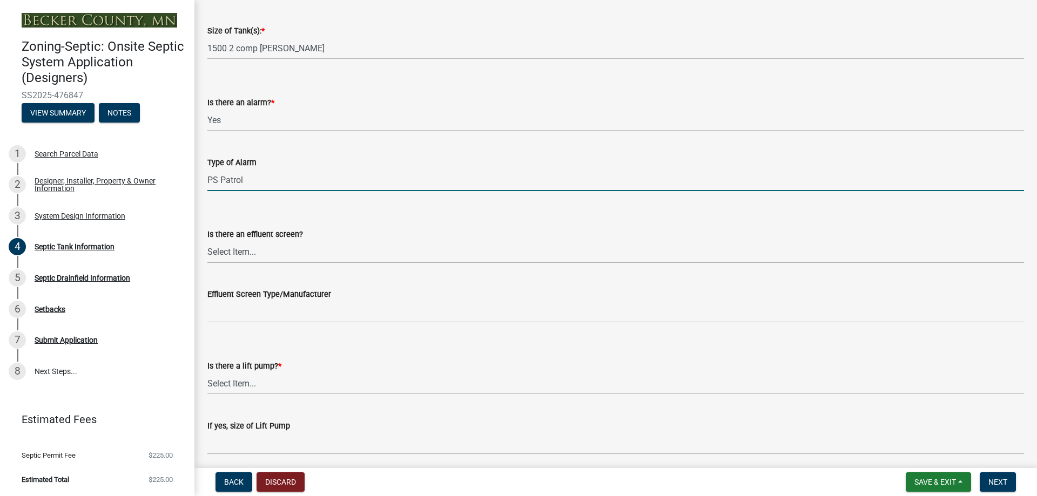
click at [249, 251] on select "Select Item... Yes No" at bounding box center [615, 252] width 816 height 22
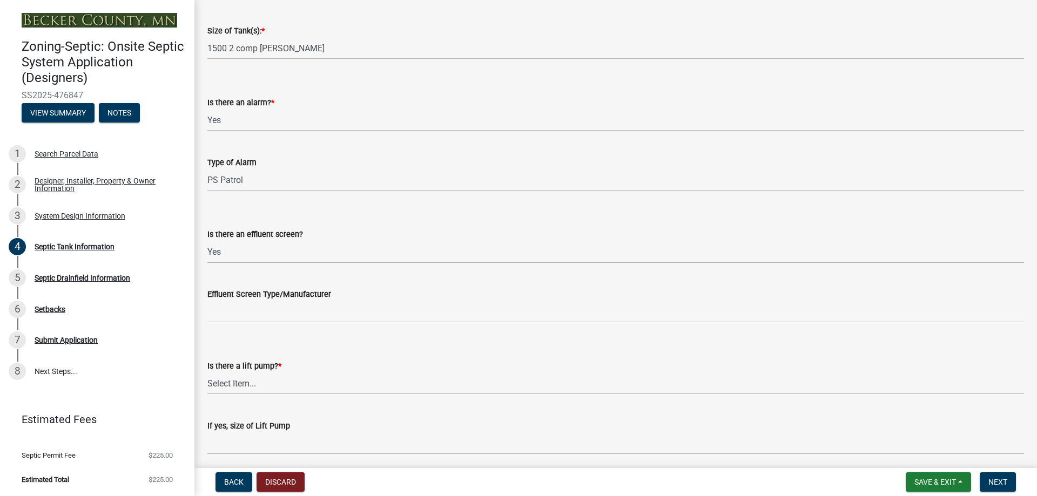
click at [207, 241] on select "Select Item... Yes No" at bounding box center [615, 252] width 816 height 22
select select "1aae01aa-140b-4eb5-b041-885c26cb6aa8"
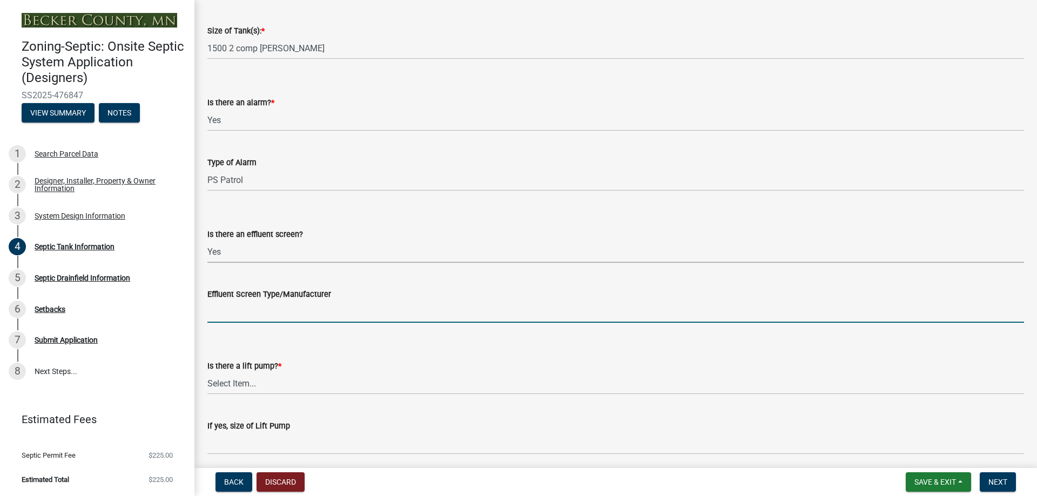
click at [256, 314] on input "Effluent Screen Type/Manufacturer" at bounding box center [615, 312] width 816 height 22
type input "Polylock"
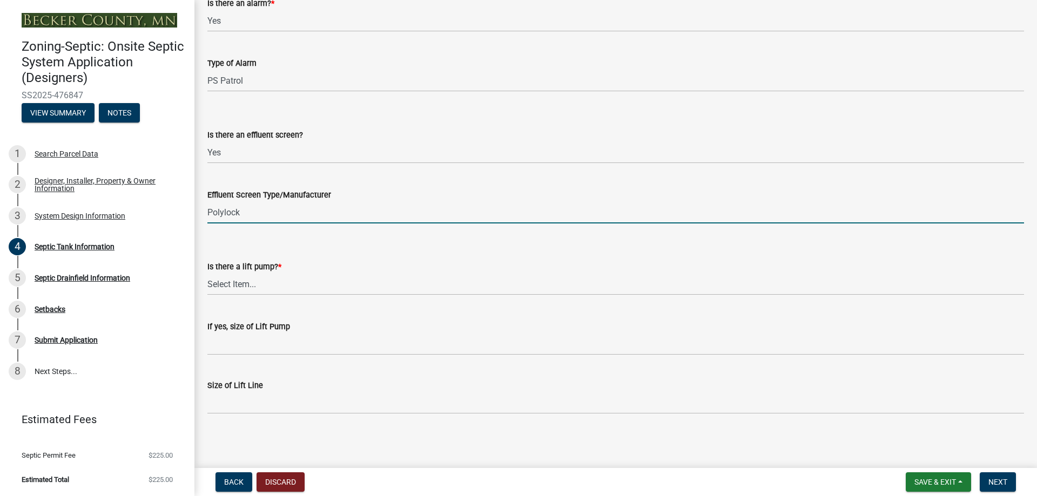
scroll to position [370, 0]
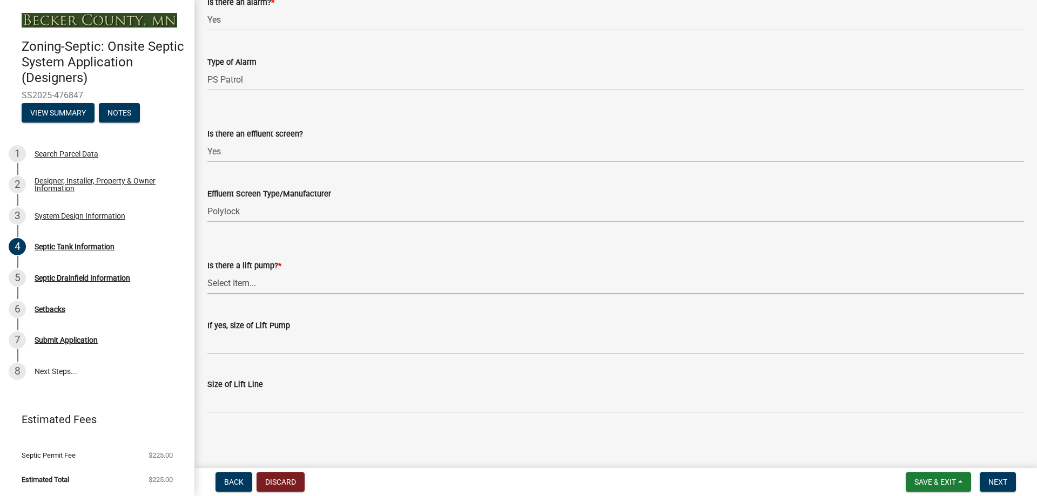
drag, startPoint x: 234, startPoint y: 282, endPoint x: 236, endPoint y: 292, distance: 10.1
click at [234, 282] on select "Select Item... Yes No" at bounding box center [615, 283] width 816 height 22
click at [207, 272] on select "Select Item... Yes No" at bounding box center [615, 283] width 816 height 22
select select "7b57e397-6881-49c8-9b87-e40bdbeb8239"
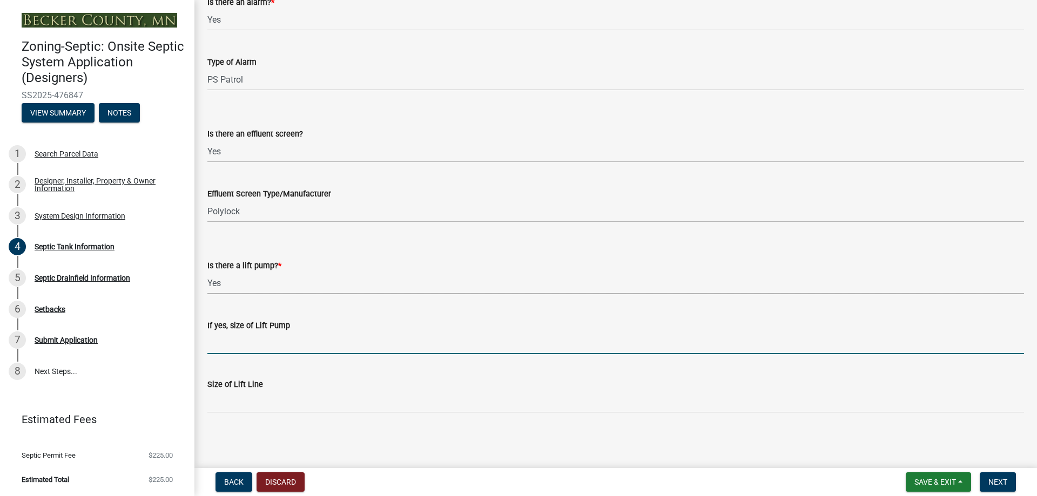
click at [246, 341] on input "If yes, size of Lift Pump" at bounding box center [615, 343] width 816 height 22
type input "0.5 HP"
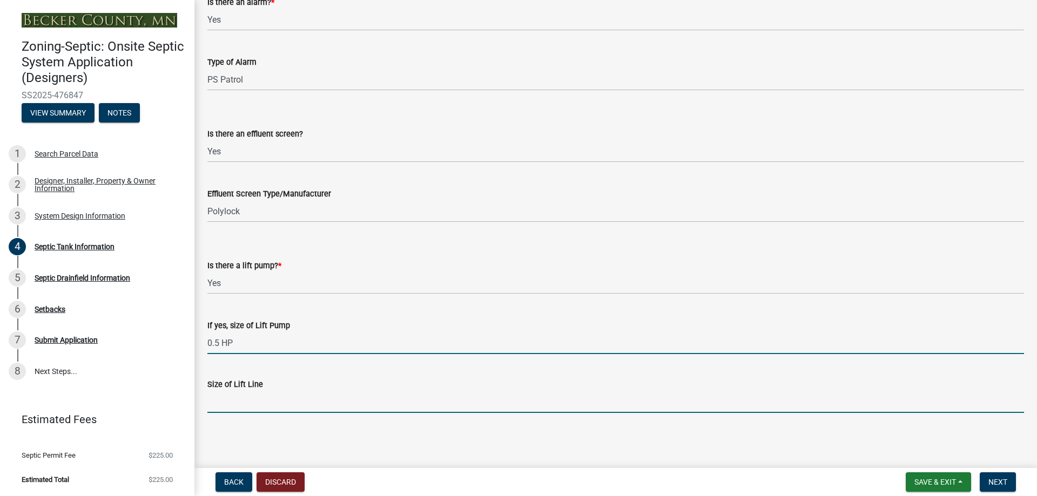
click at [262, 402] on input "Size of Lift Line" at bounding box center [615, 402] width 816 height 22
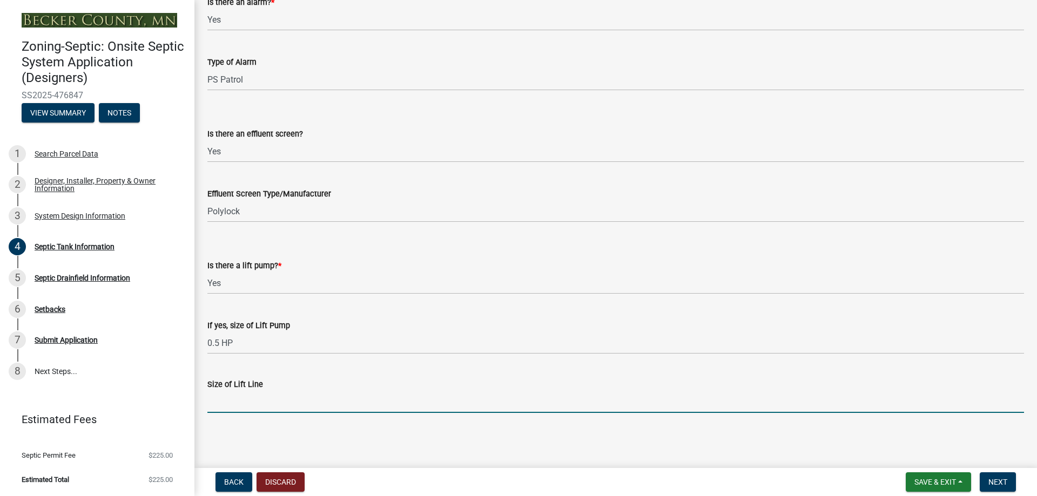
type input "2""
click at [993, 482] on span "Next" at bounding box center [997, 482] width 19 height 9
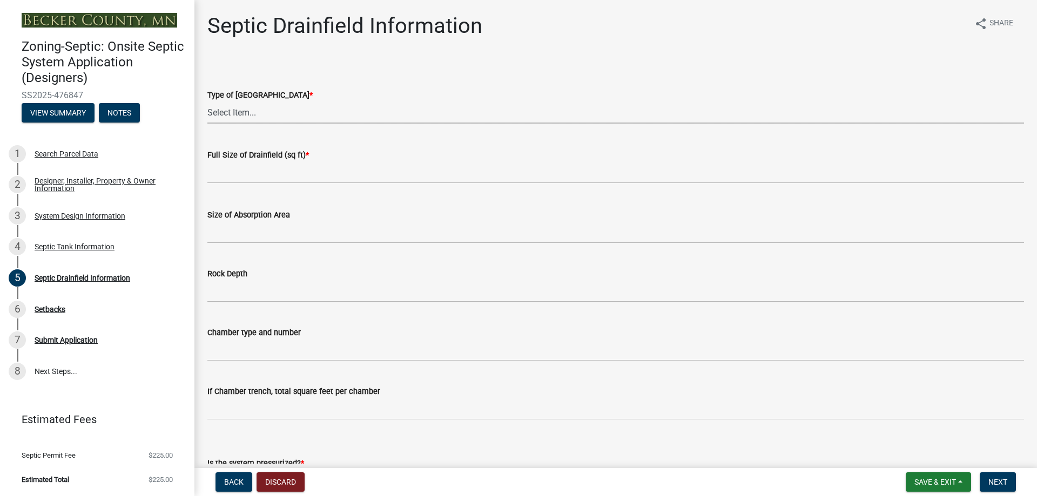
click at [218, 110] on select "Select Item... Chamber Trench Rock Trench Gravelless Mound Pressure Bed Seepage…" at bounding box center [615, 112] width 816 height 22
click at [207, 101] on select "Select Item... Chamber Trench Rock Trench Gravelless Mound Pressure Bed Seepage…" at bounding box center [615, 112] width 816 height 22
select select "10c93508-1a8b-43eb-9133-240e9762d1b5"
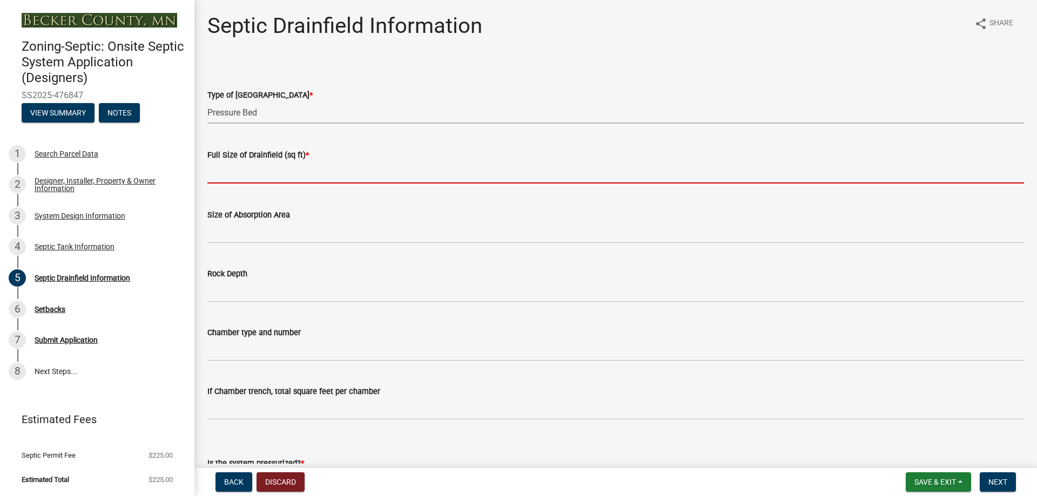
click at [258, 178] on input "text" at bounding box center [615, 172] width 816 height 22
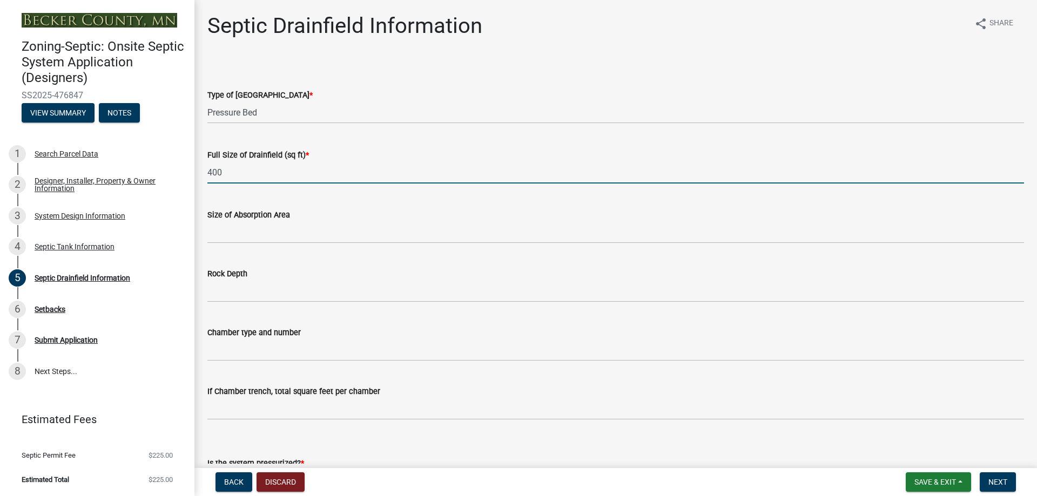
type input "400"
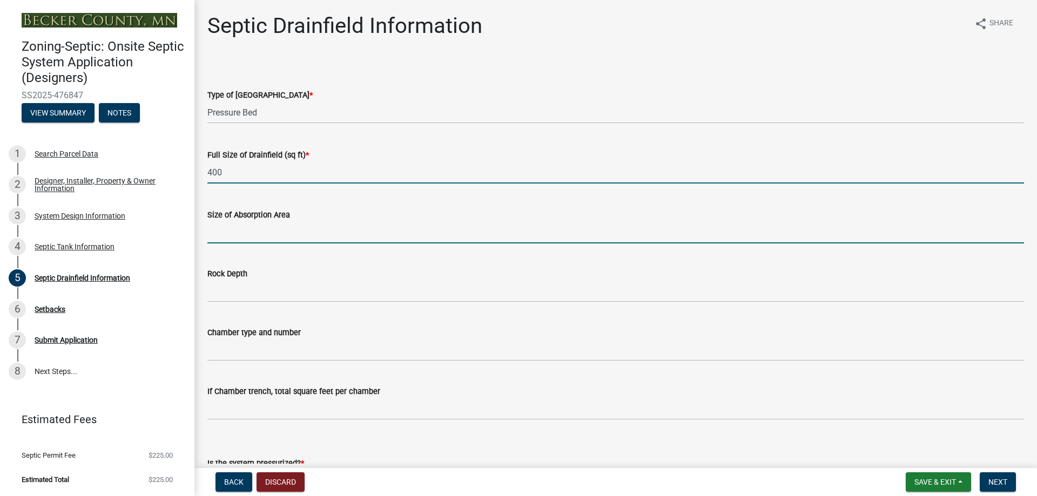
click at [287, 236] on input "Size of Absorption Area" at bounding box center [615, 232] width 816 height 22
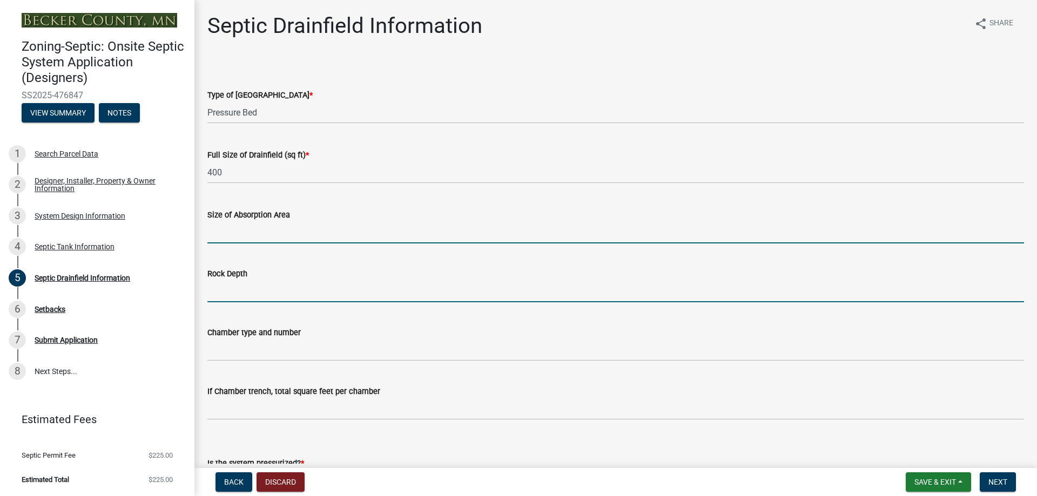
click at [410, 288] on input "Rock Depth" at bounding box center [615, 291] width 816 height 22
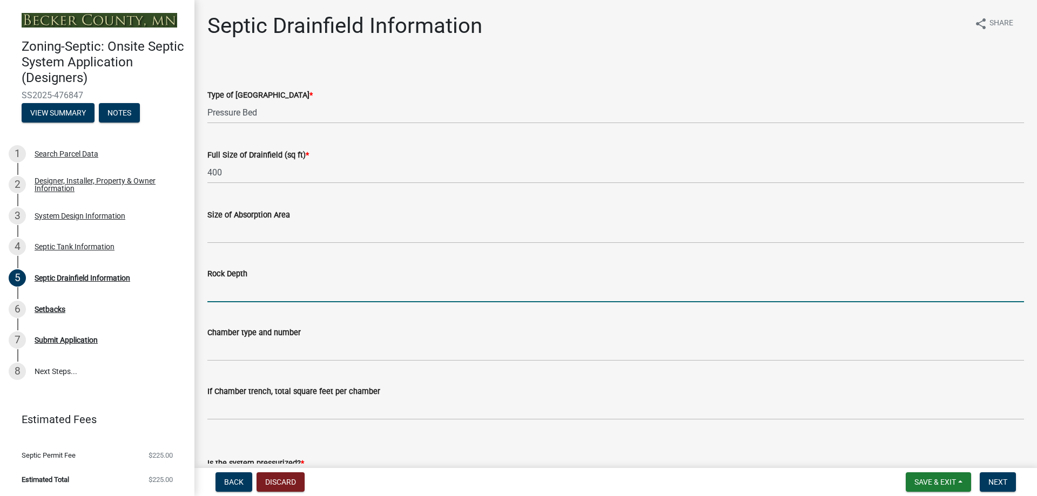
type input "6" below pipes"
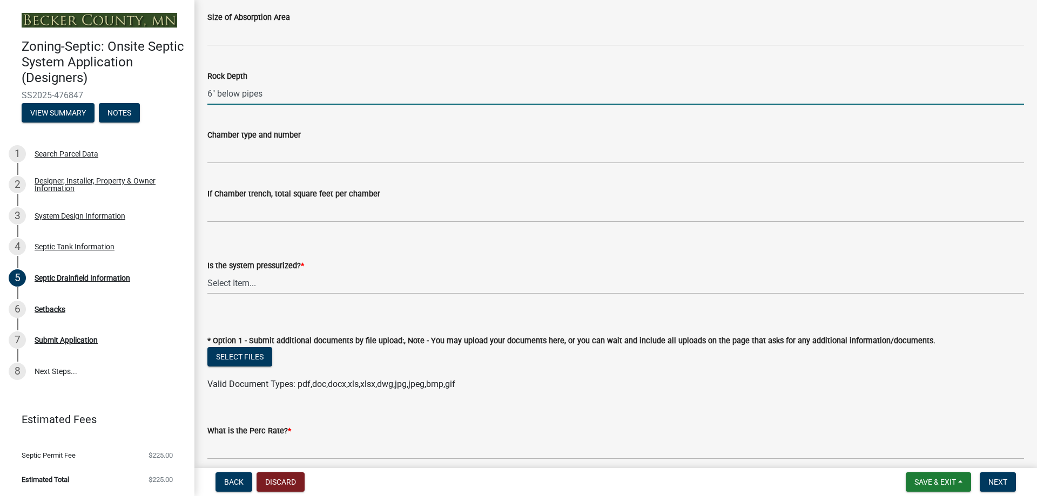
scroll to position [216, 0]
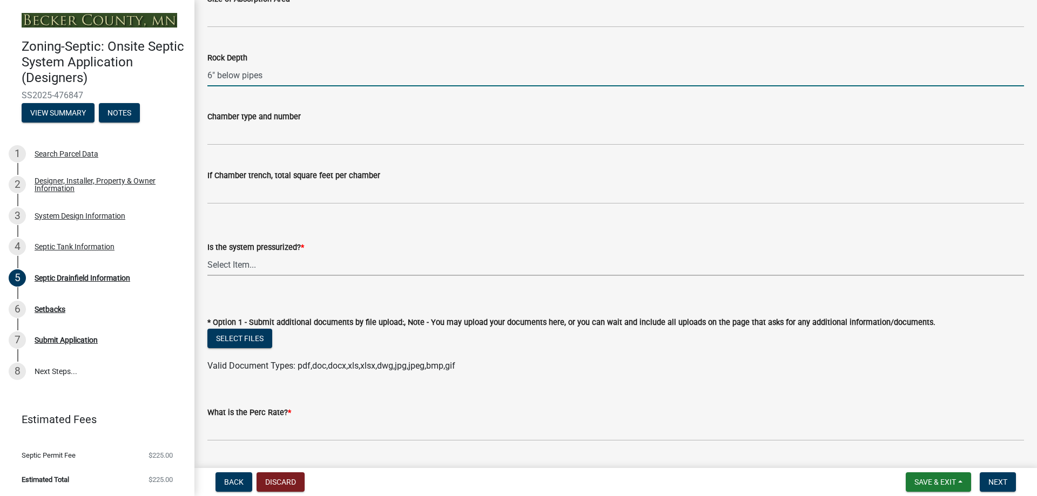
click at [232, 267] on select "Select Item... Yes No" at bounding box center [615, 265] width 816 height 22
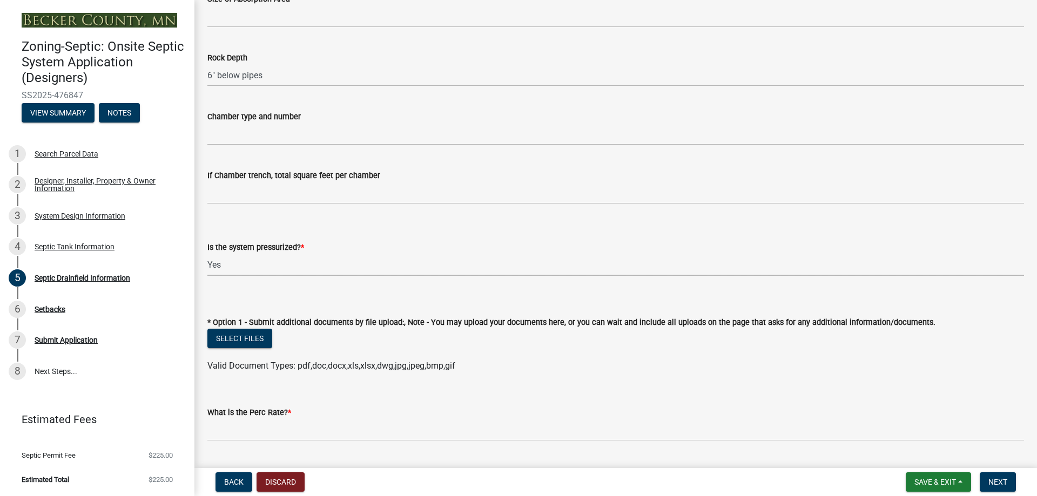
click at [207, 254] on select "Select Item... Yes No" at bounding box center [615, 265] width 816 height 22
select select "366d546d-8bc3-42fb-bca7-8a9455861f61"
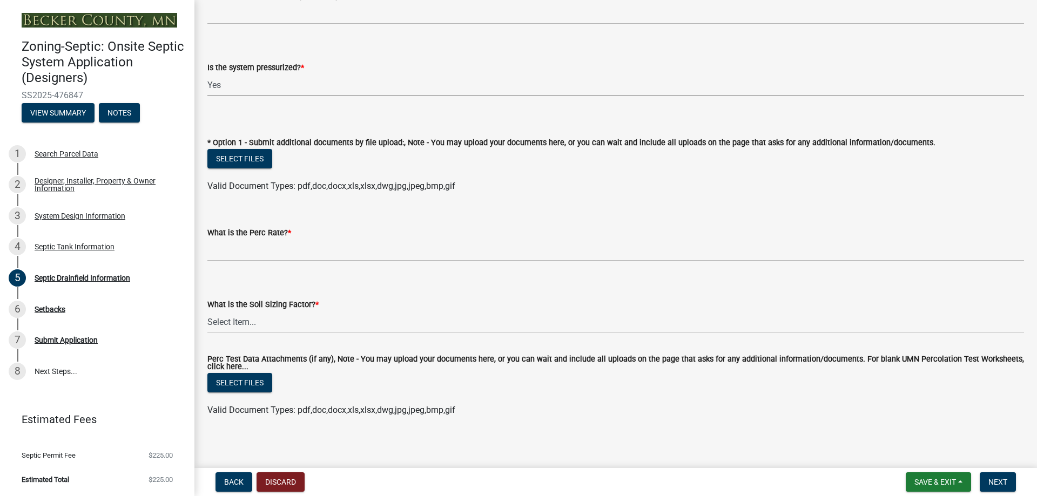
scroll to position [401, 0]
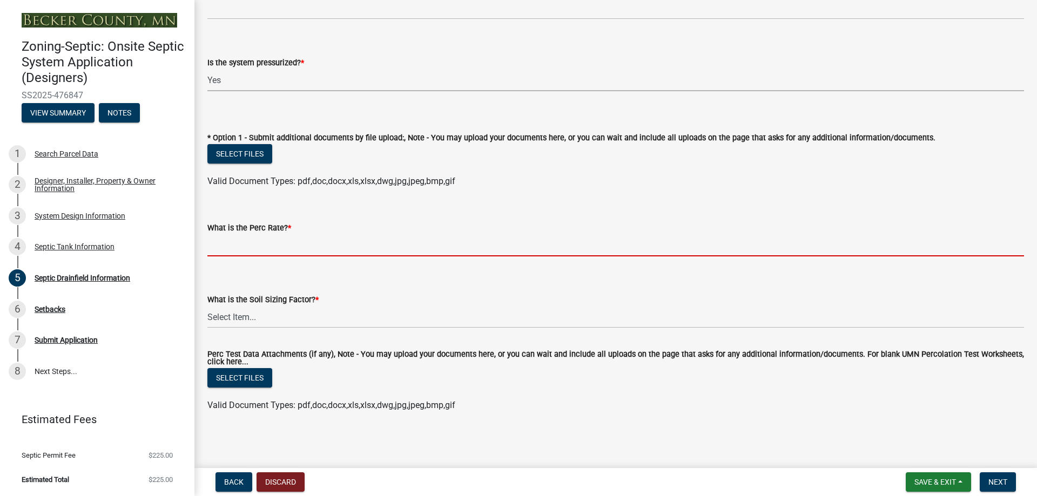
click at [266, 246] on input "What is the Perc Rate? *" at bounding box center [615, 245] width 816 height 22
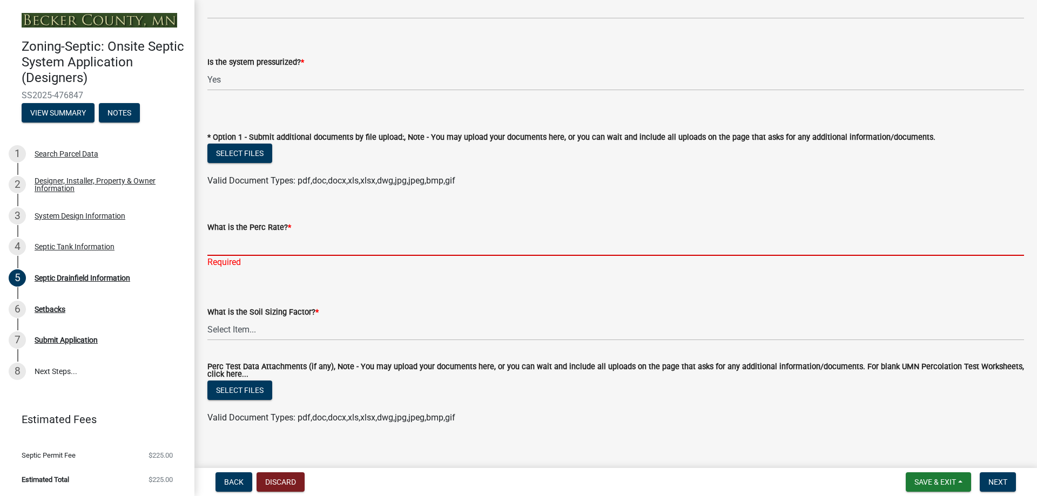
click at [253, 243] on input "What is the Perc Rate? *" at bounding box center [615, 245] width 816 height 22
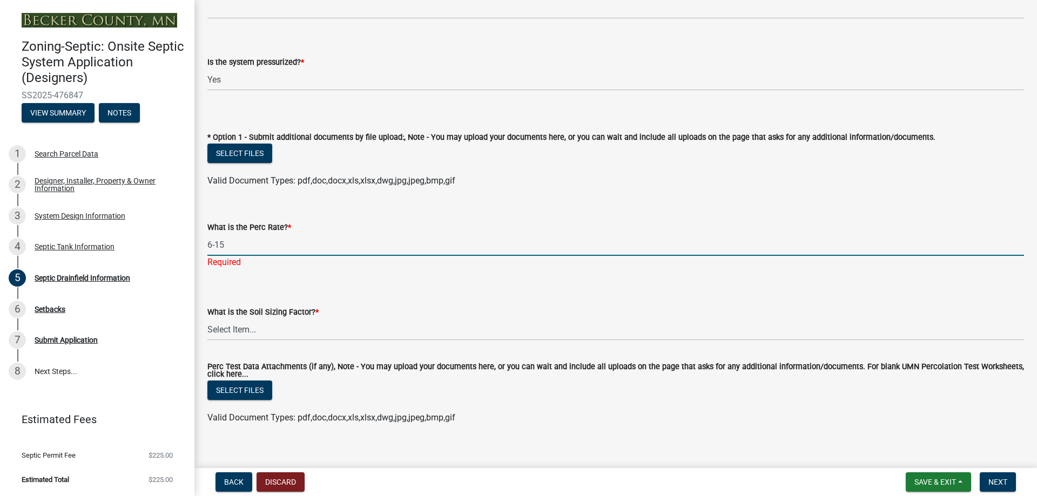
type input "6-15"
click at [293, 326] on select "Select Item... 0.00 0.24 0.45 0.50 0.60 0.78 .83 1.27 1.67" at bounding box center [615, 330] width 816 height 22
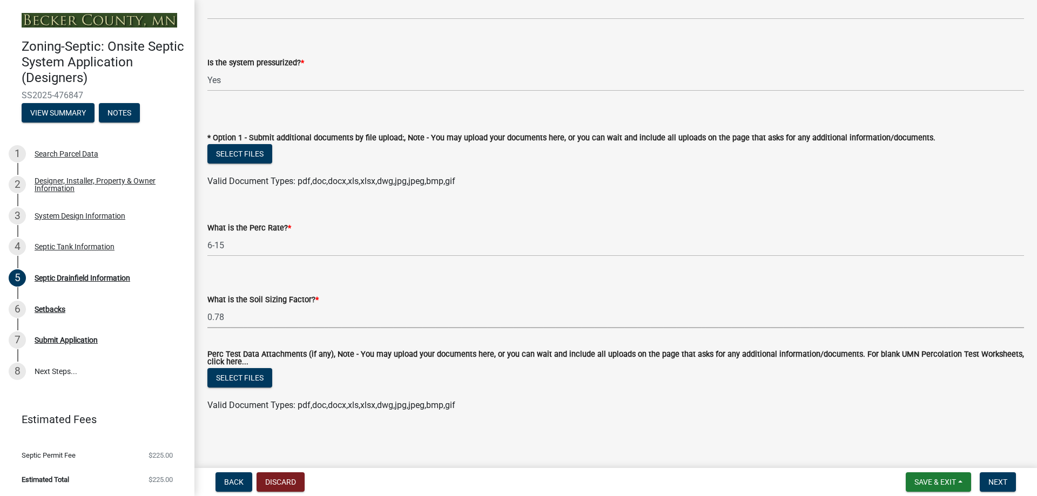
click at [207, 306] on select "Select Item... 0.00 0.24 0.45 0.50 0.60 0.78 .83 1.27 1.67" at bounding box center [615, 317] width 816 height 22
select select "245bd747-17a2-4397-b461-91fbb509aaa8"
click at [990, 481] on span "Next" at bounding box center [997, 482] width 19 height 9
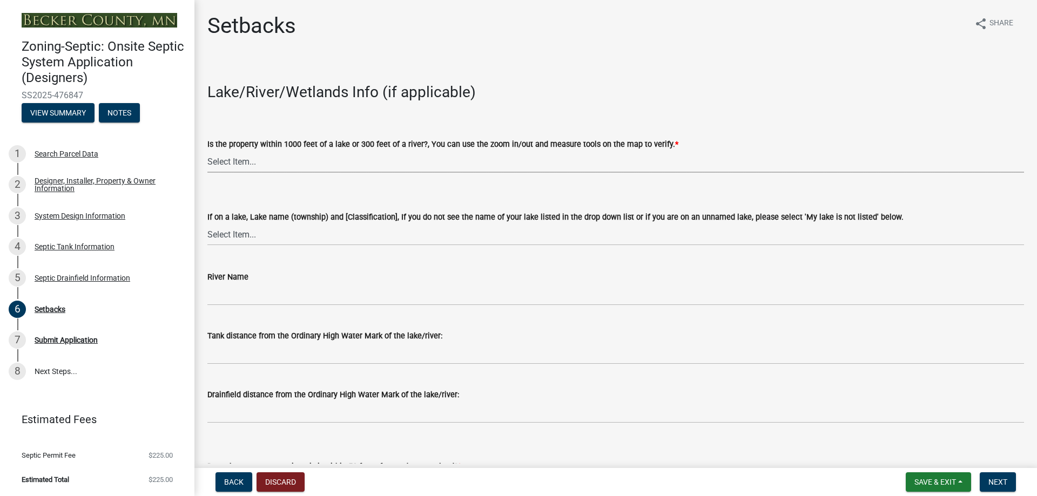
click at [286, 155] on select "Select Item... Yes No" at bounding box center [615, 162] width 816 height 22
click at [207, 151] on select "Select Item... Yes No" at bounding box center [615, 162] width 816 height 22
select select "479aafb6-b6e6-4f54-9b3a-e9d3c09fb6b0"
click at [262, 235] on select "Select Item... [GEOGRAPHIC_DATA] is not listed below [GEOGRAPHIC_DATA] ([GEOGRA…" at bounding box center [615, 235] width 816 height 22
click at [302, 270] on div "River Name" at bounding box center [615, 276] width 816 height 13
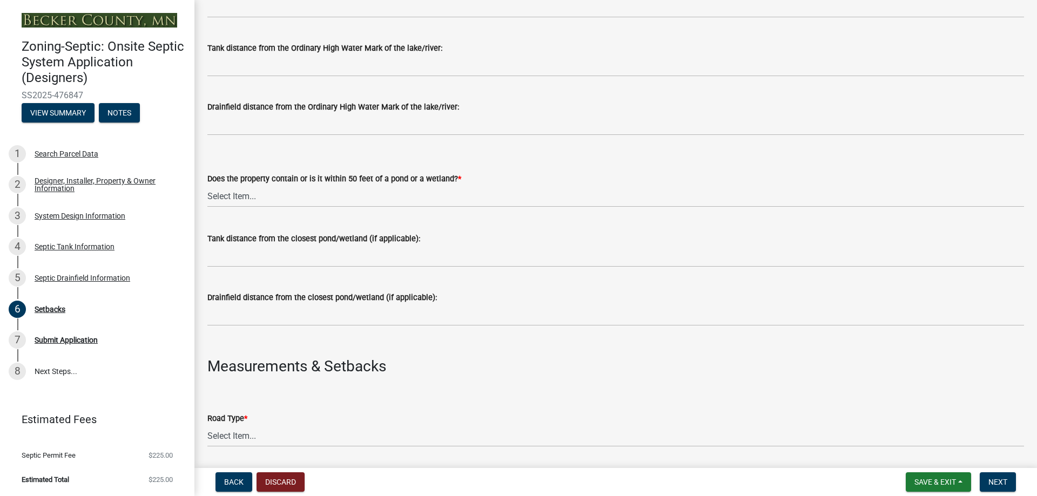
scroll to position [324, 0]
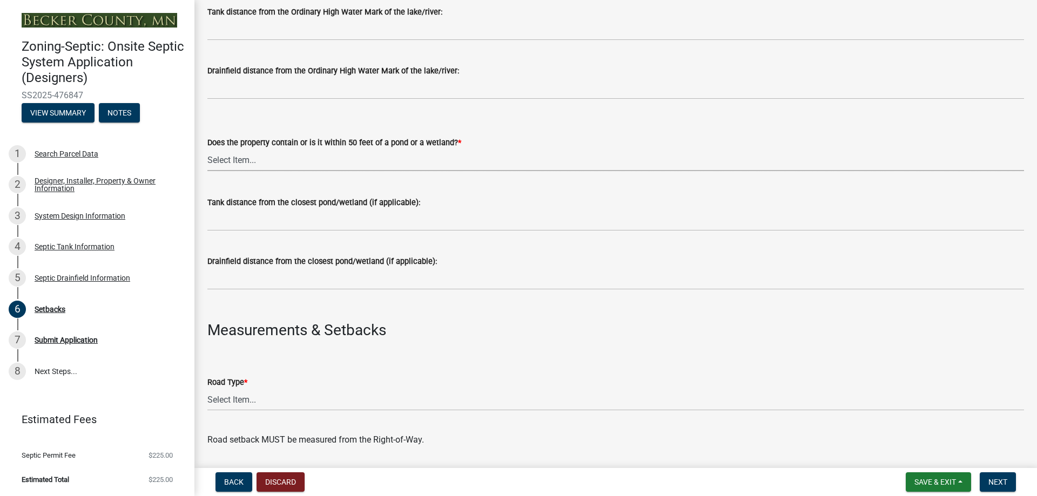
click at [273, 163] on select "Select Item... Yes No" at bounding box center [615, 160] width 816 height 22
click at [207, 149] on select "Select Item... Yes No" at bounding box center [615, 160] width 816 height 22
select select "23044af5-43bb-4cf5-8aef-2716db2ce5fc"
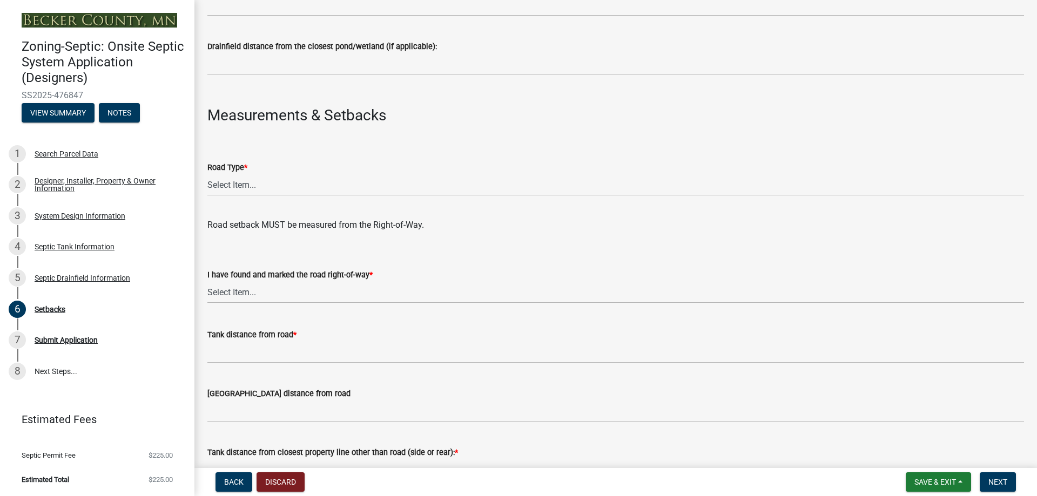
scroll to position [540, 0]
click at [279, 186] on select "Select Item... State County Public / Township Private Easement [GEOGRAPHIC_DATA]" at bounding box center [615, 184] width 816 height 22
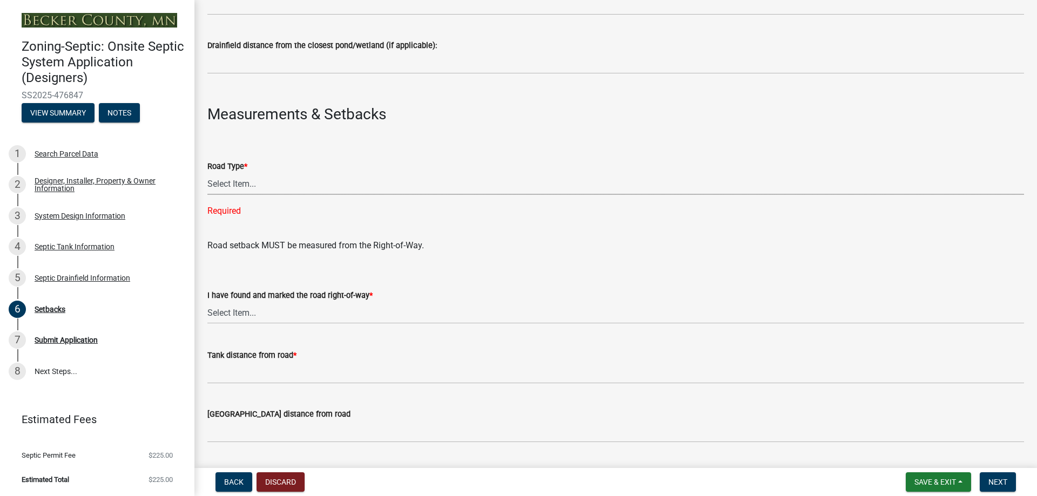
click at [263, 179] on select "Select Item... State County Public / Township Private Easement [GEOGRAPHIC_DATA]" at bounding box center [615, 184] width 816 height 22
click at [207, 173] on select "Select Item... State County Public / Township Private Easement [GEOGRAPHIC_DATA]" at bounding box center [615, 184] width 816 height 22
select select "21af9b93-f494-48c6-91ae-235d36c6c939"
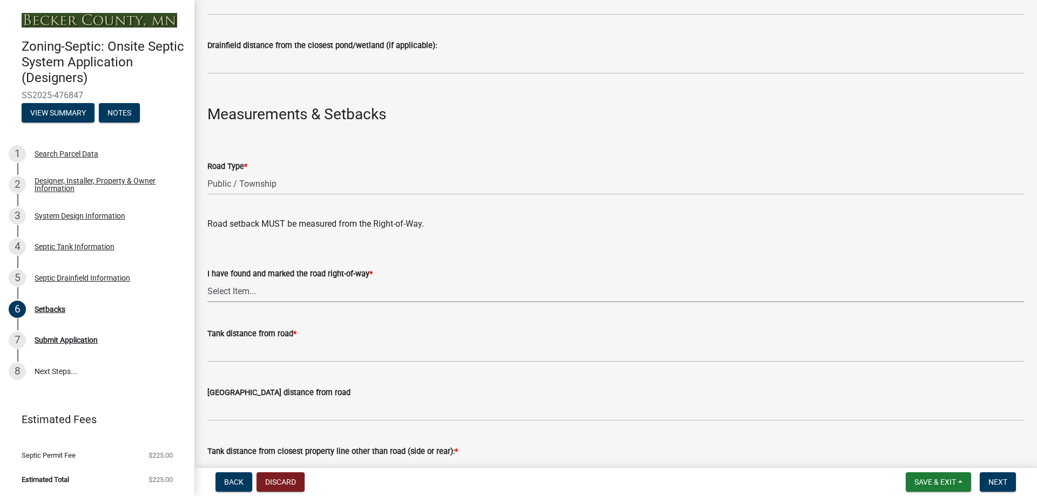
click at [271, 293] on select "Select Item... Yes No" at bounding box center [615, 291] width 816 height 22
click at [207, 280] on select "Select Item... Yes No" at bounding box center [615, 291] width 816 height 22
select select "2c0c9673-cfd8-4d5e-8ea6-73593e257713"
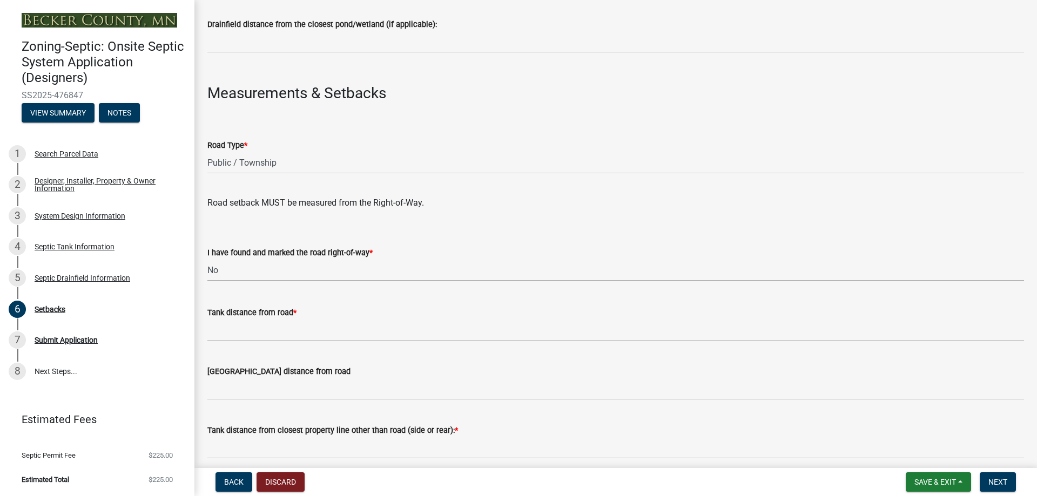
scroll to position [594, 0]
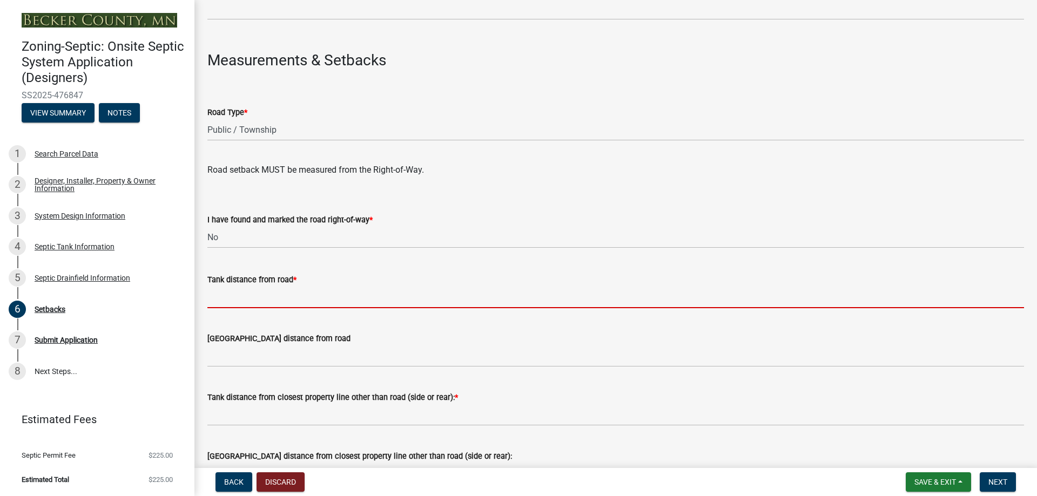
click at [251, 301] on input "Tank distance from road *" at bounding box center [615, 297] width 816 height 22
type input "50ft +"
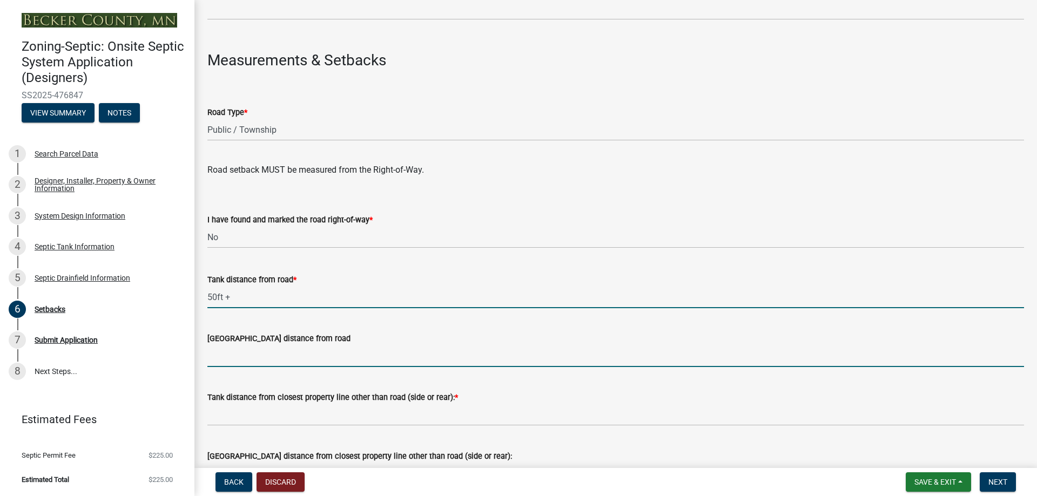
click at [247, 356] on input "[GEOGRAPHIC_DATA] distance from road" at bounding box center [615, 356] width 816 height 22
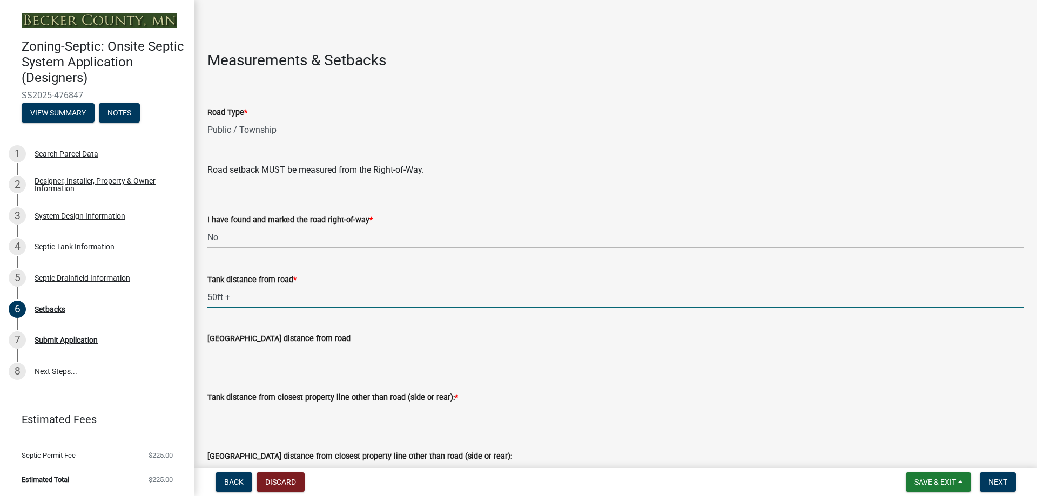
drag, startPoint x: 234, startPoint y: 295, endPoint x: 195, endPoint y: 294, distance: 38.9
click at [196, 295] on div "Setbacks share Share Lake/River/Wetlands Info (if applicable) Is the property w…" at bounding box center [615, 115] width 842 height 1392
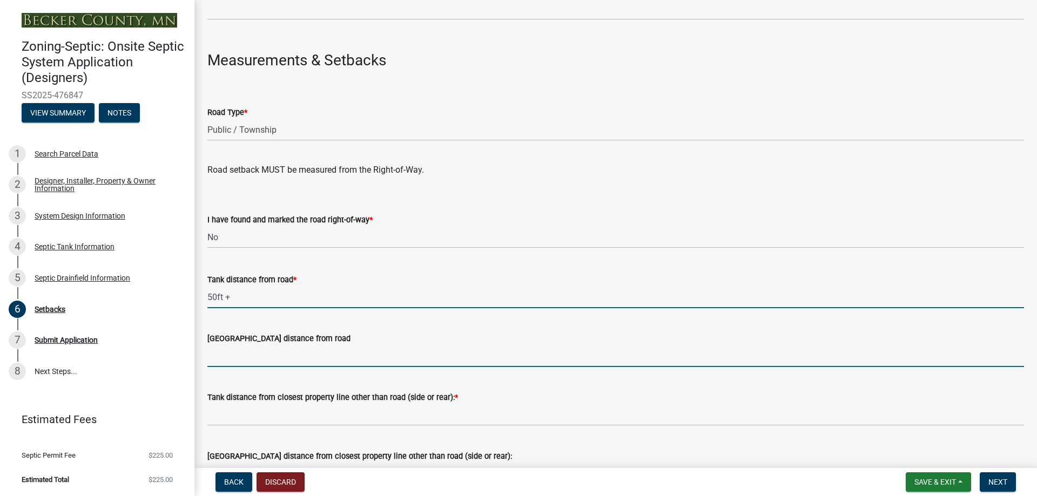
click at [233, 348] on input "[GEOGRAPHIC_DATA] distance from road" at bounding box center [615, 356] width 816 height 22
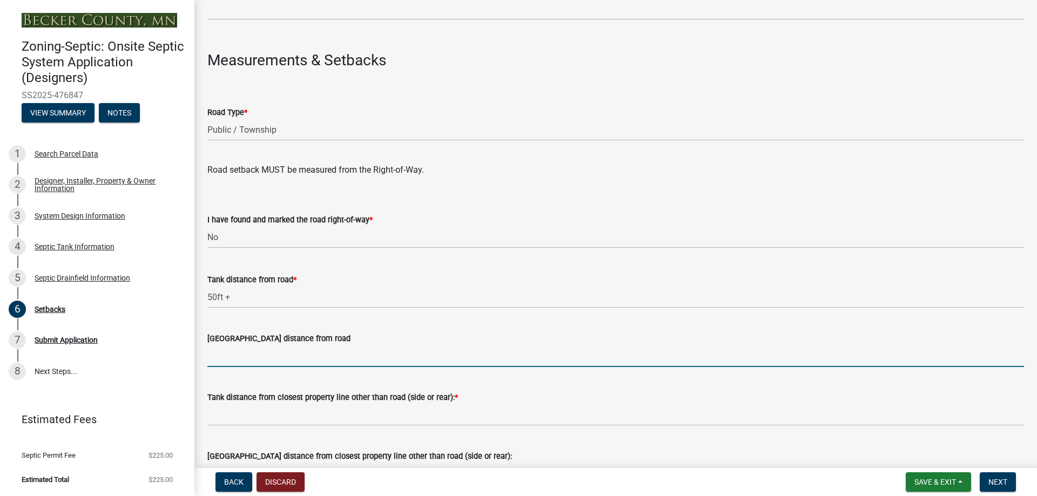
paste input "50ft +"
type input "50ft +"
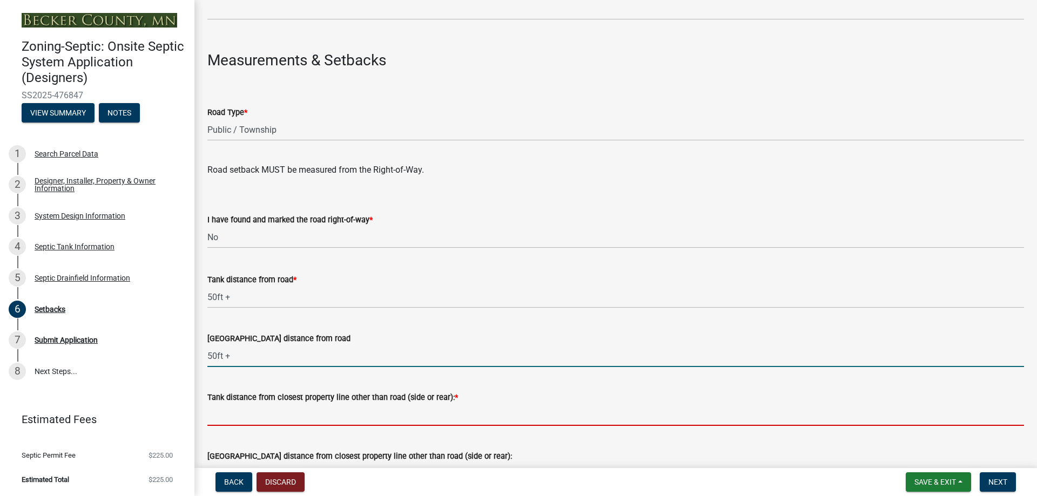
click at [308, 421] on input "Tank distance from closest property line other than road (side or rear): *" at bounding box center [615, 415] width 816 height 22
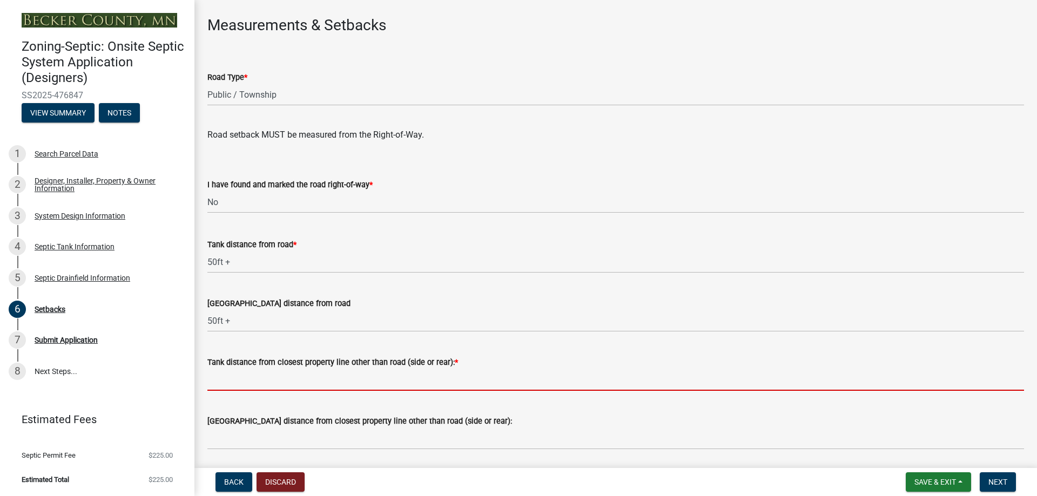
scroll to position [648, 0]
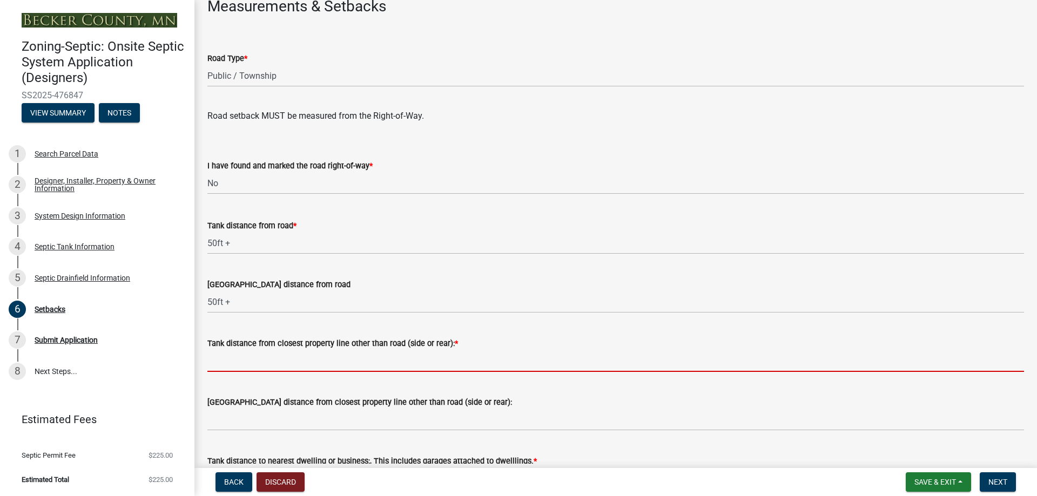
type input "30ft +"
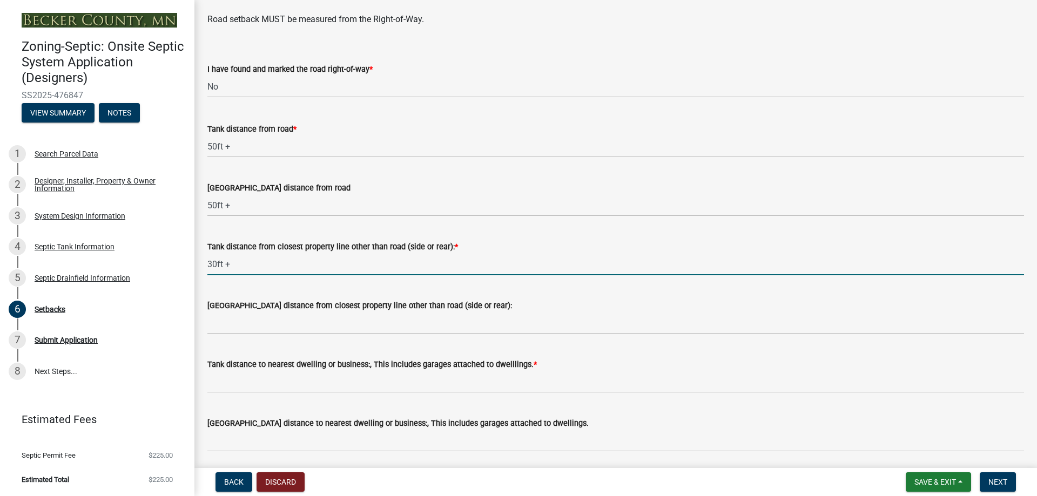
scroll to position [756, 0]
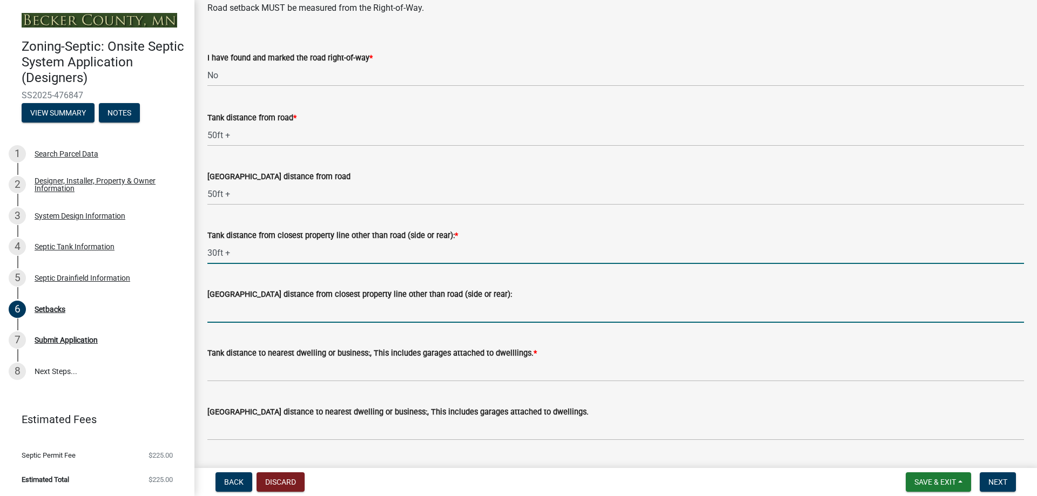
click at [302, 316] on input "[GEOGRAPHIC_DATA] distance from closest property line other than road (side or …" at bounding box center [615, 312] width 816 height 22
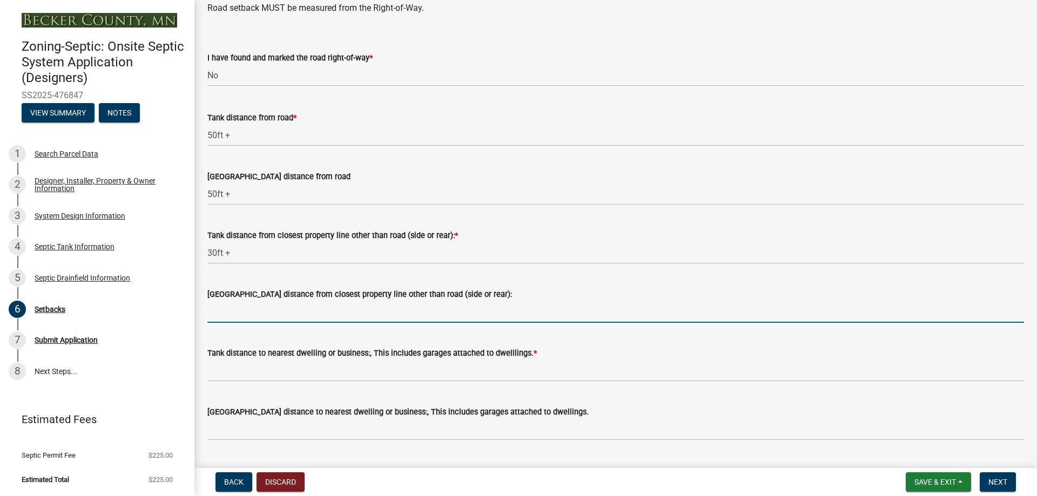
type input "10ft +"
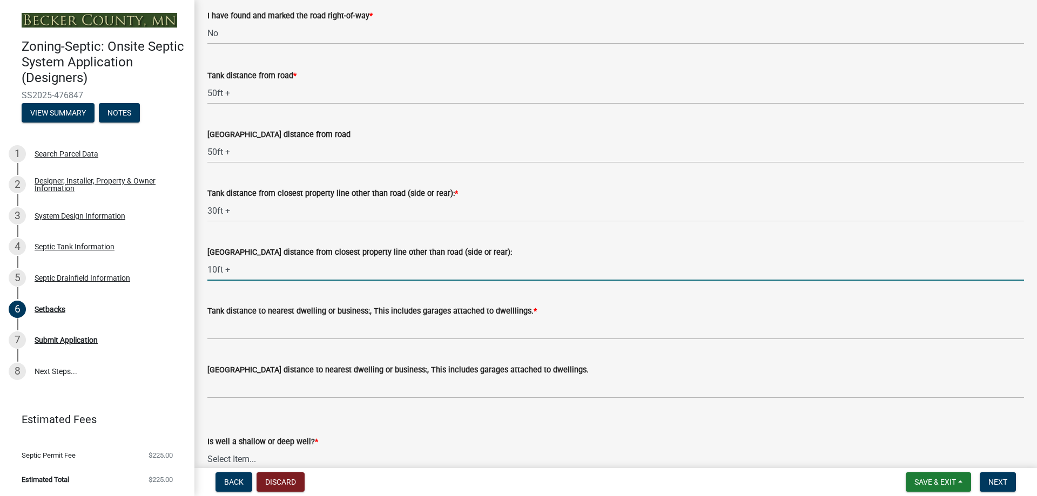
scroll to position [810, 0]
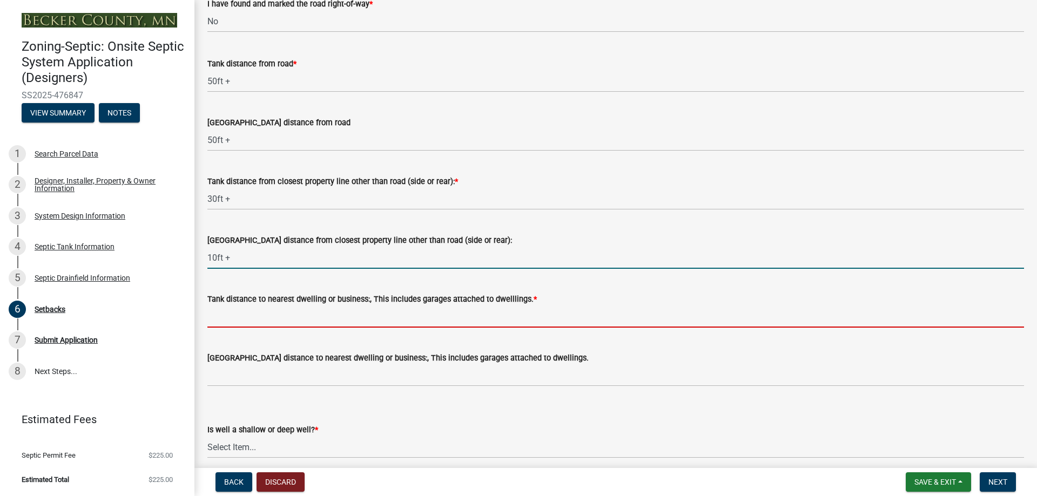
click at [282, 319] on input "Tank distance to nearest dwelling or business:, This includes garages attached …" at bounding box center [615, 317] width 816 height 22
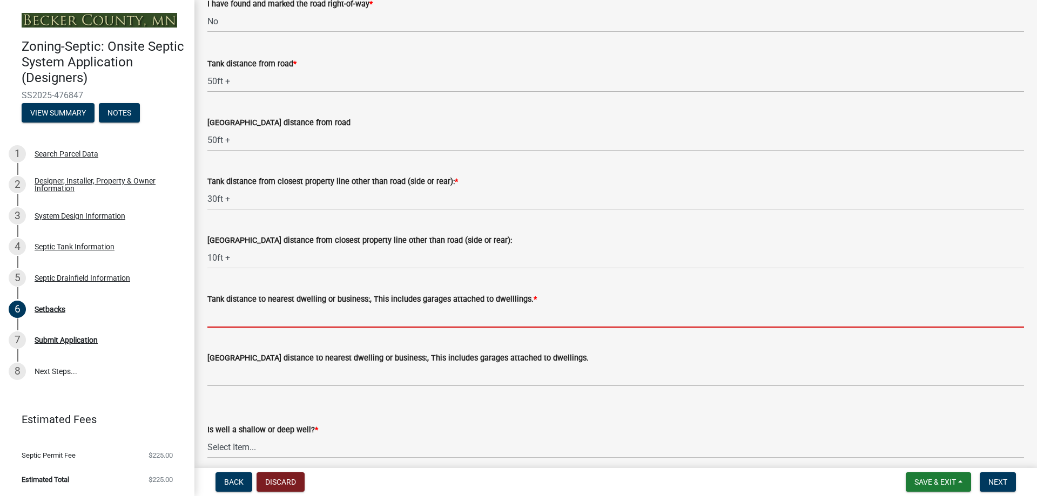
type input "10ft+"
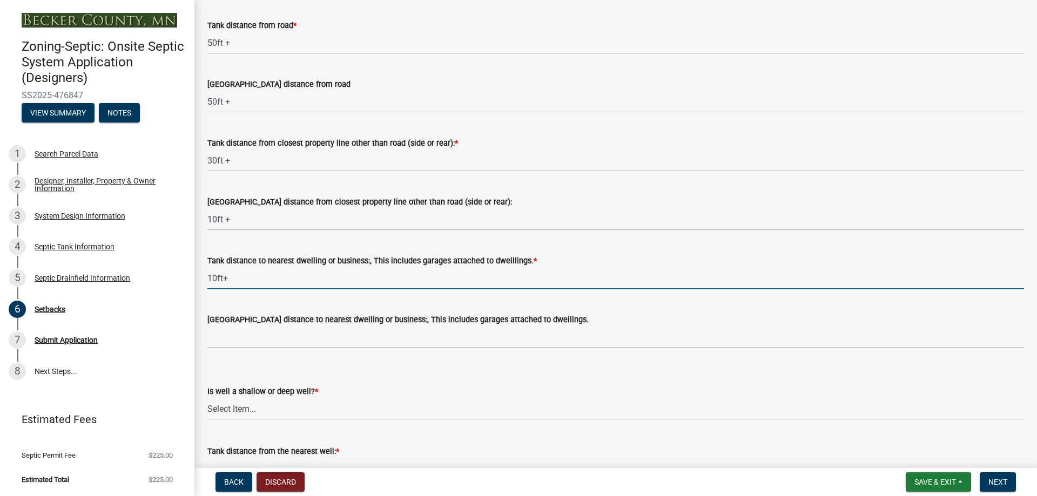
scroll to position [864, 0]
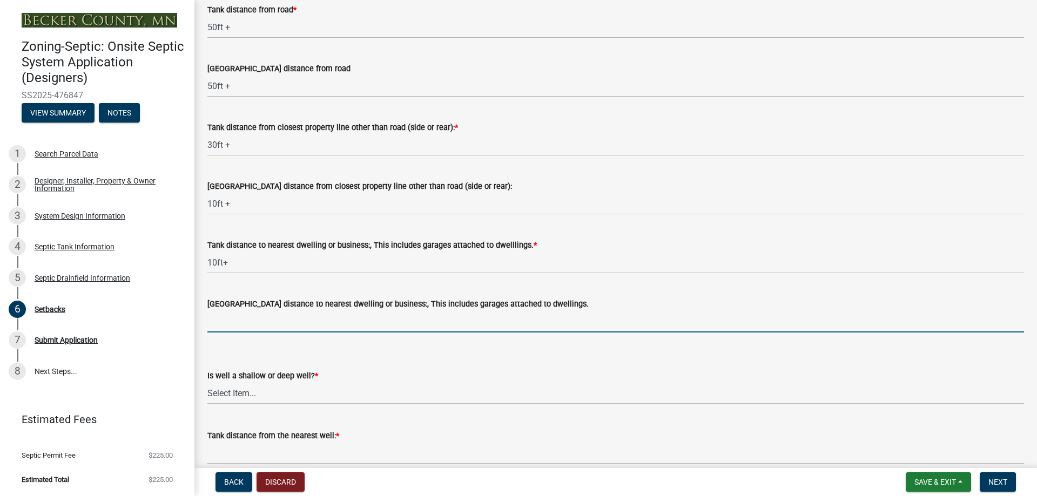
click at [279, 324] on input "[GEOGRAPHIC_DATA] distance to nearest dwelling or business:, This includes gara…" at bounding box center [615, 321] width 816 height 22
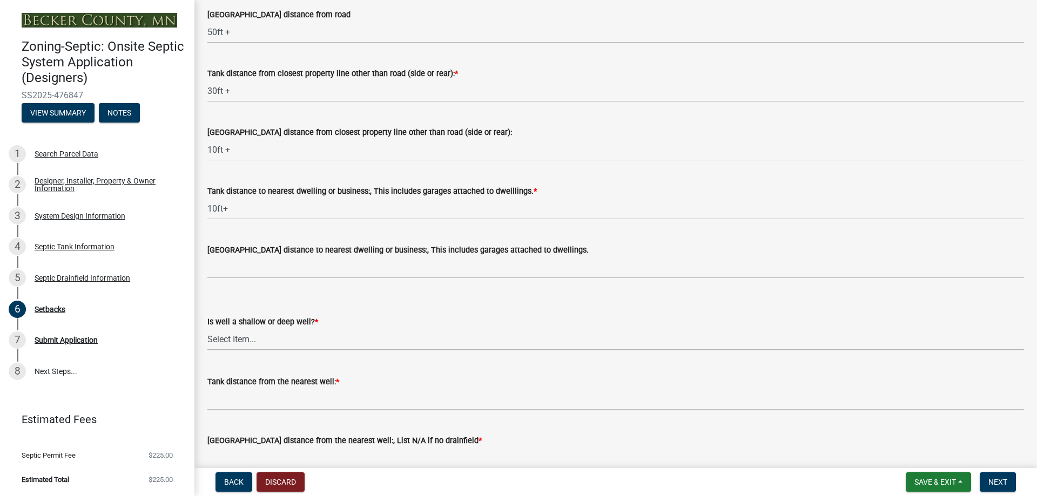
click at [273, 341] on select "Select Item... Deep Well Shallow Well No Well - Connected or to be connected to…" at bounding box center [615, 339] width 816 height 22
click at [207, 328] on select "Select Item... Deep Well Shallow Well No Well - Connected or to be connected to…" at bounding box center [615, 339] width 816 height 22
click at [263, 341] on select "Select Item... Deep Well Shallow Well No Well - Connected or to be connected to…" at bounding box center [615, 339] width 816 height 22
click at [207, 328] on select "Select Item... Deep Well Shallow Well No Well - Connected or to be connected to…" at bounding box center [615, 339] width 816 height 22
select select "cf78f1da-f066-4305-88a2-864abad1fa52"
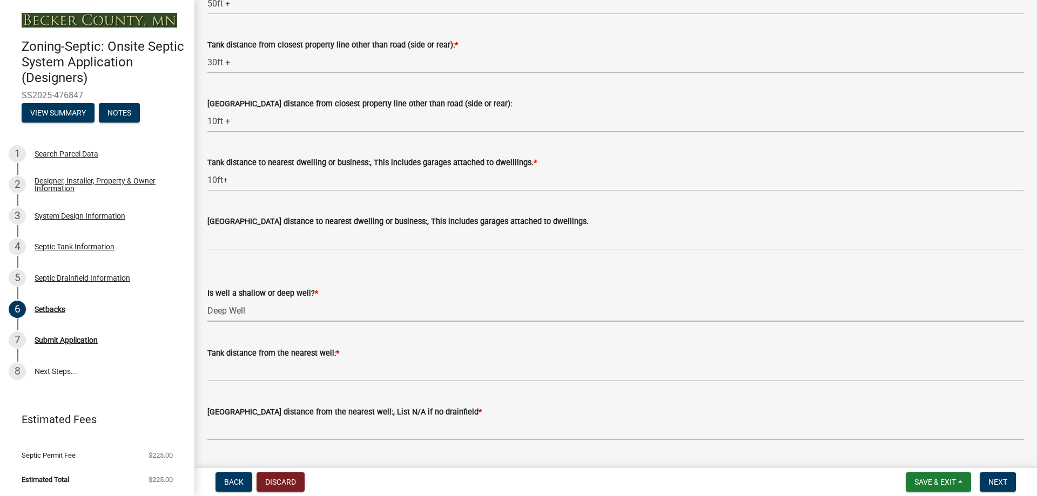
scroll to position [972, 0]
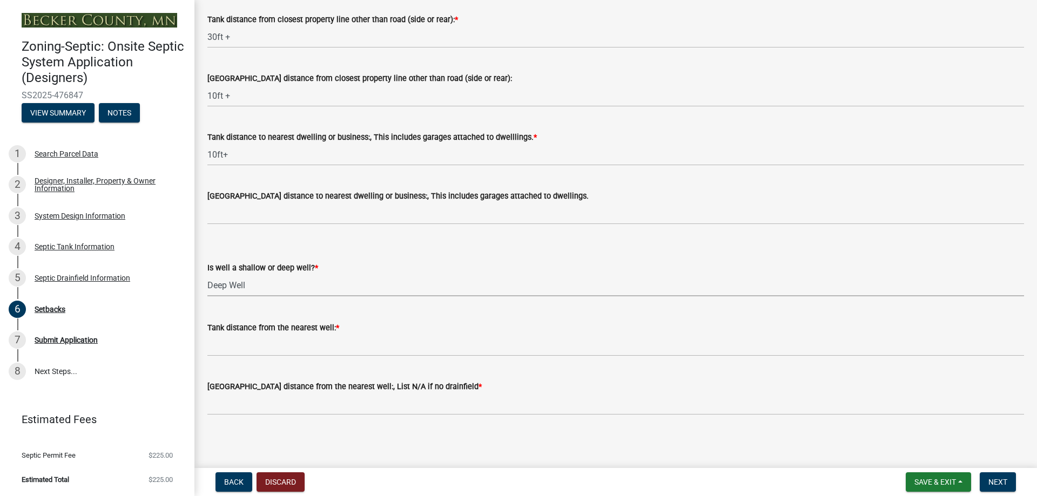
click at [267, 286] on select "Select Item... Deep Well Shallow Well No Well - Connected or to be connected to…" at bounding box center [615, 285] width 816 height 22
click at [207, 274] on select "Select Item... Deep Well Shallow Well No Well - Connected or to be connected to…" at bounding box center [615, 285] width 816 height 22
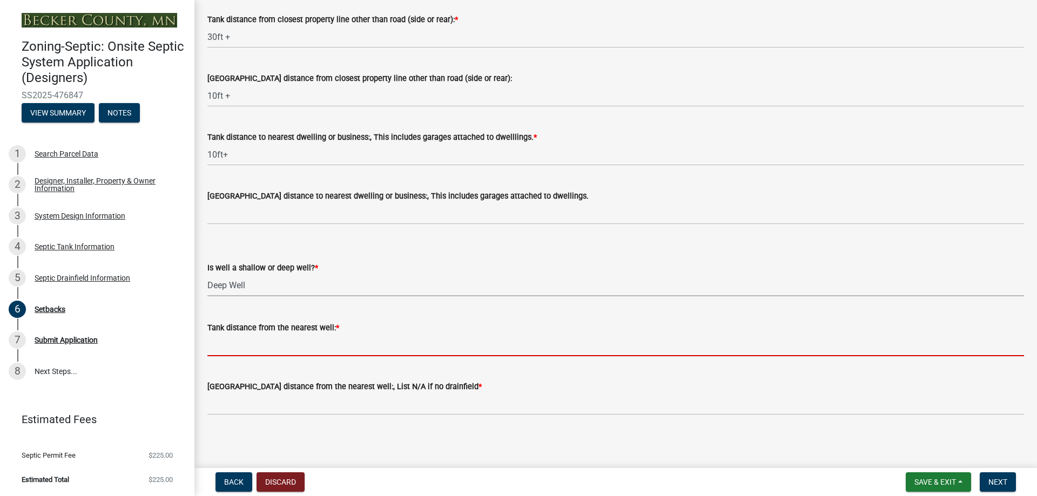
click at [253, 348] on input "Tank distance from the nearest well: *" at bounding box center [615, 345] width 816 height 22
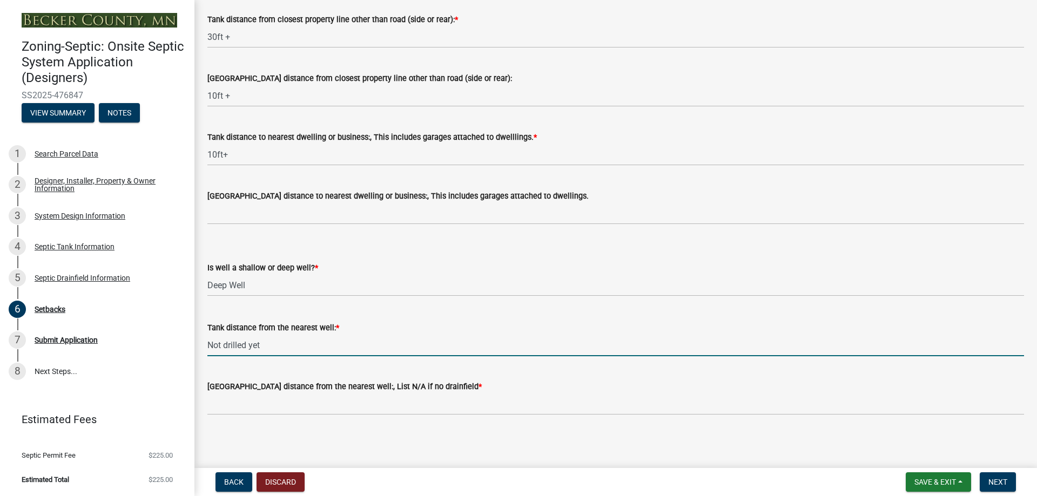
drag, startPoint x: 288, startPoint y: 339, endPoint x: 200, endPoint y: 337, distance: 87.5
click at [200, 337] on div "Tank distance from the nearest well: * Not drilled yet" at bounding box center [615, 331] width 832 height 50
type input "Not drilled yet"
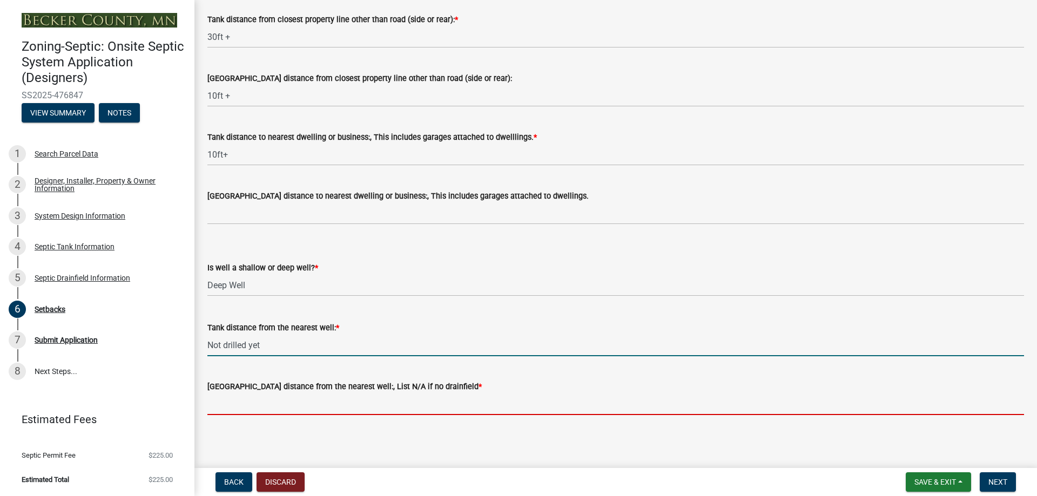
click at [228, 404] on input "[GEOGRAPHIC_DATA] distance from the nearest well:, List N/A if no drainfield *" at bounding box center [615, 404] width 816 height 22
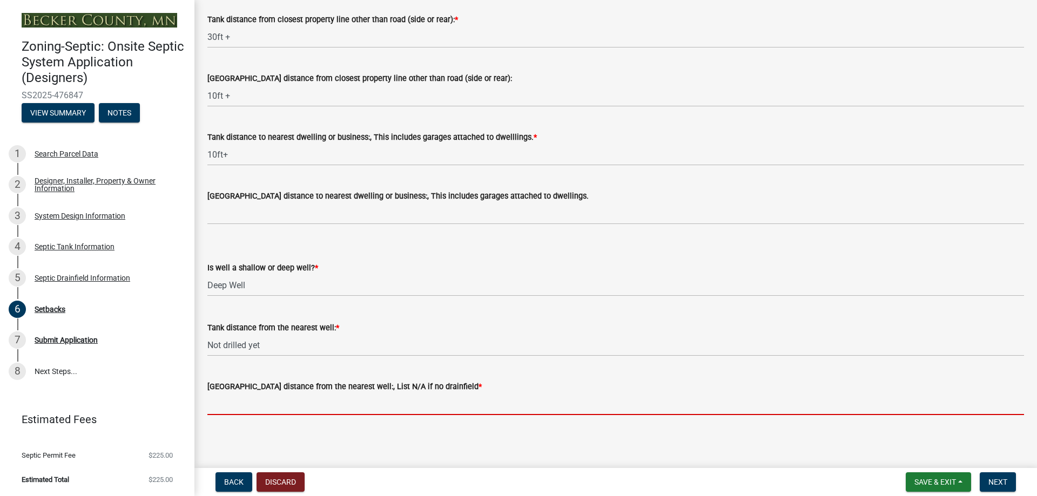
paste input "Not drilled yet"
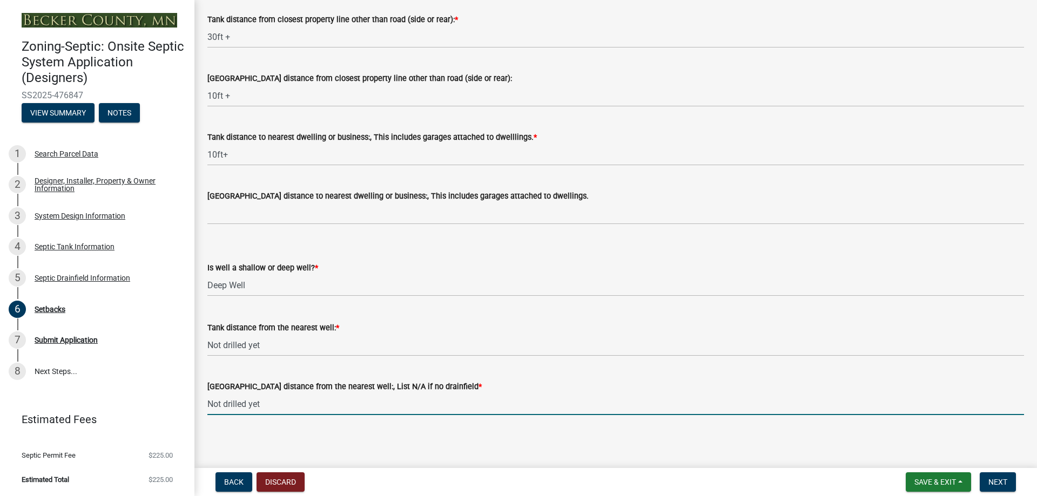
type input "Not drilled yet"
click at [439, 450] on main "Setbacks share Share Lake/River/Wetlands Info (if applicable) Is the property w…" at bounding box center [615, 232] width 842 height 464
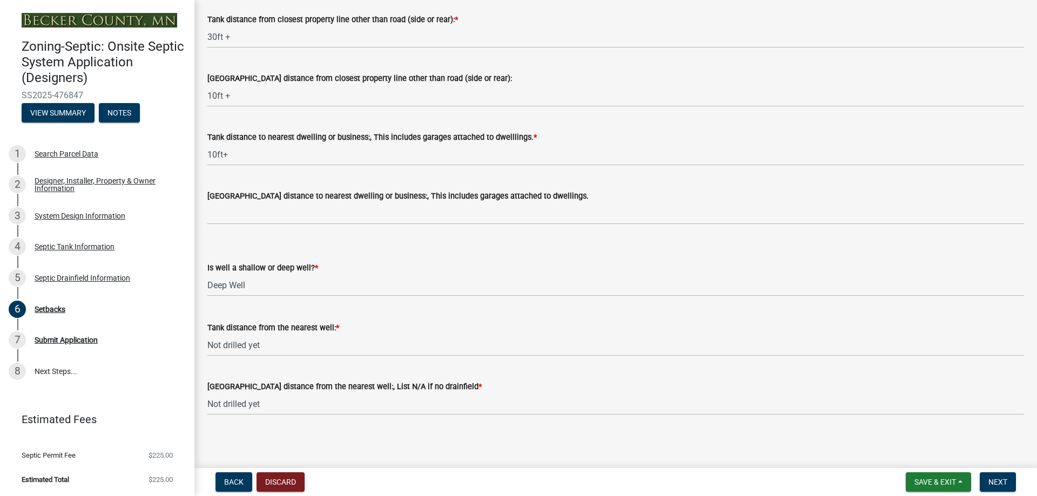
scroll to position [974, 0]
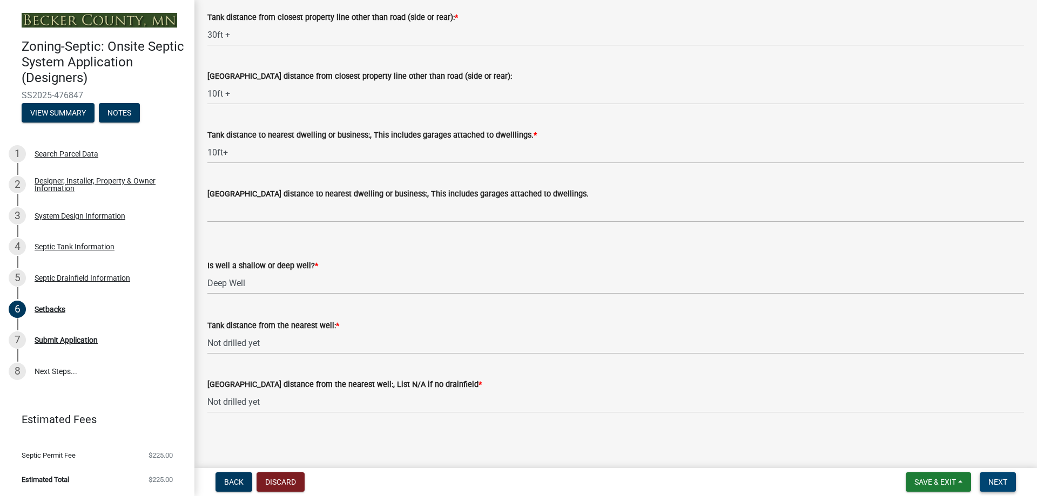
click at [998, 483] on span "Next" at bounding box center [997, 482] width 19 height 9
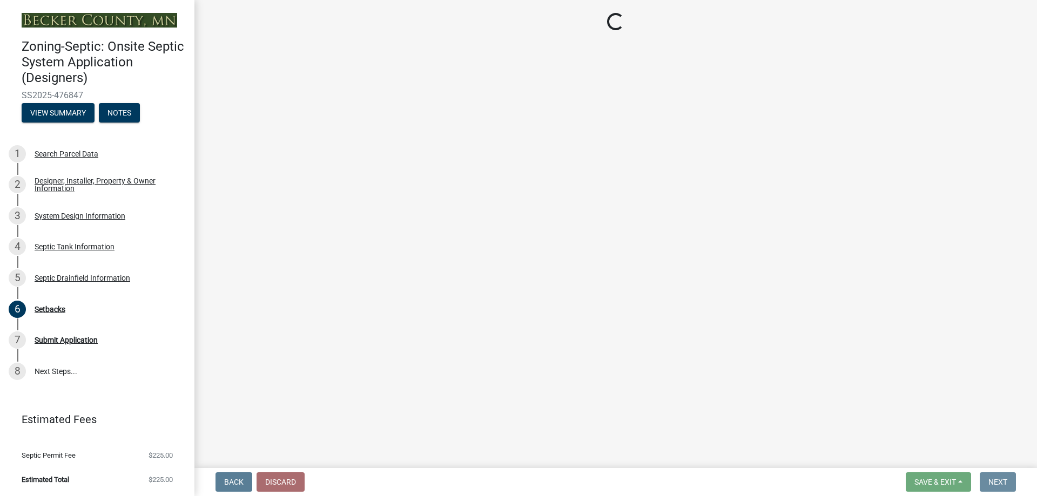
scroll to position [0, 0]
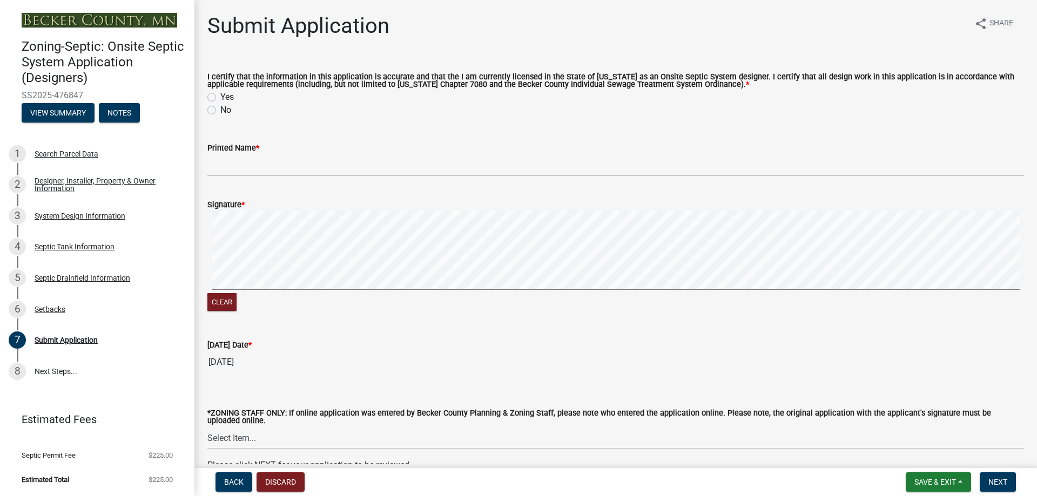
click at [220, 95] on label "Yes" at bounding box center [226, 97] width 13 height 13
click at [220, 95] on input "Yes" at bounding box center [223, 94] width 7 height 7
radio input "true"
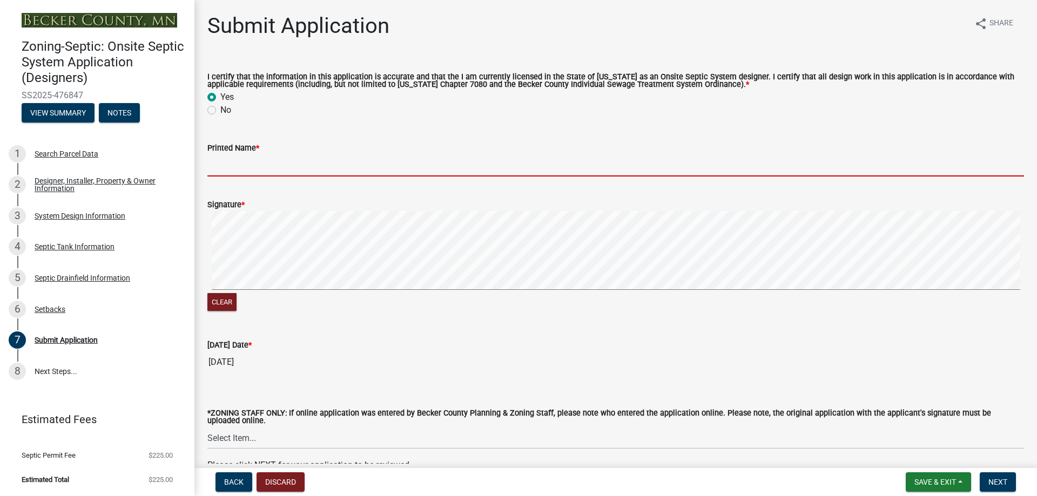
click at [240, 159] on input "Printed Name *" at bounding box center [615, 165] width 816 height 22
type input "[PERSON_NAME]"
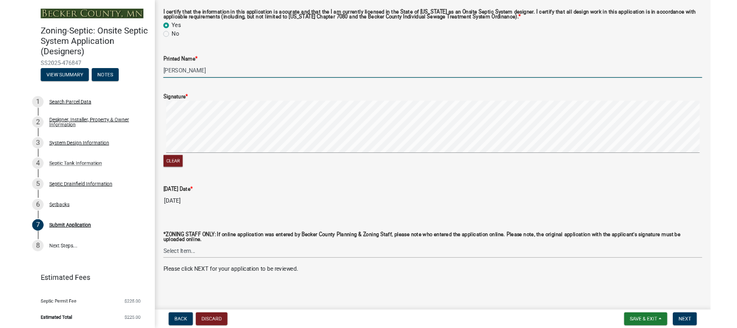
scroll to position [60, 0]
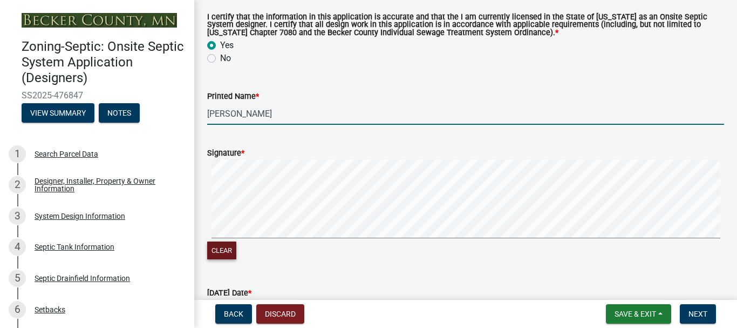
click at [224, 254] on button "Clear" at bounding box center [221, 250] width 29 height 18
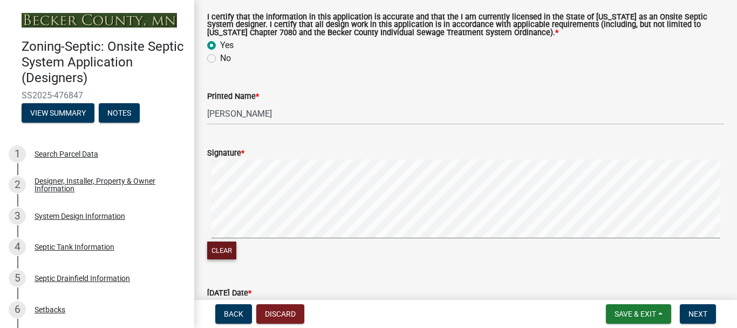
click at [226, 247] on button "Clear" at bounding box center [221, 250] width 29 height 18
click at [687, 310] on button "Next" at bounding box center [698, 313] width 36 height 19
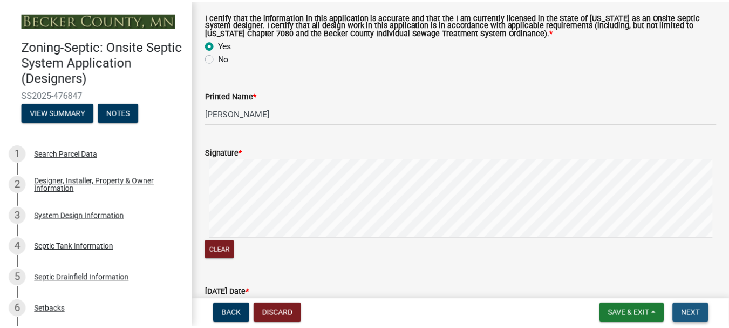
scroll to position [0, 0]
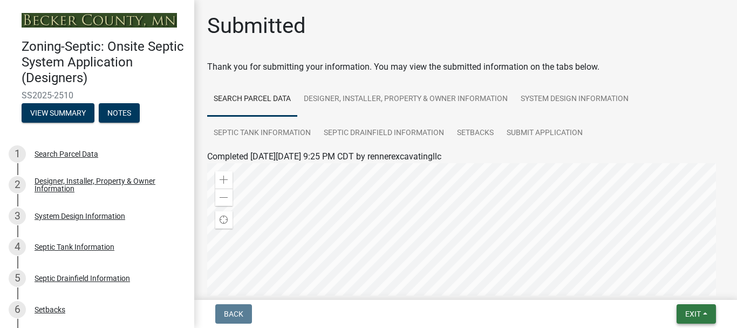
click at [702, 317] on button "Exit" at bounding box center [696, 313] width 39 height 19
click at [647, 260] on button "Save" at bounding box center [673, 260] width 86 height 26
click at [691, 320] on button "Exit" at bounding box center [696, 313] width 39 height 19
click at [681, 284] on button "Save & Exit" at bounding box center [673, 286] width 86 height 26
